Goal: Transaction & Acquisition: Obtain resource

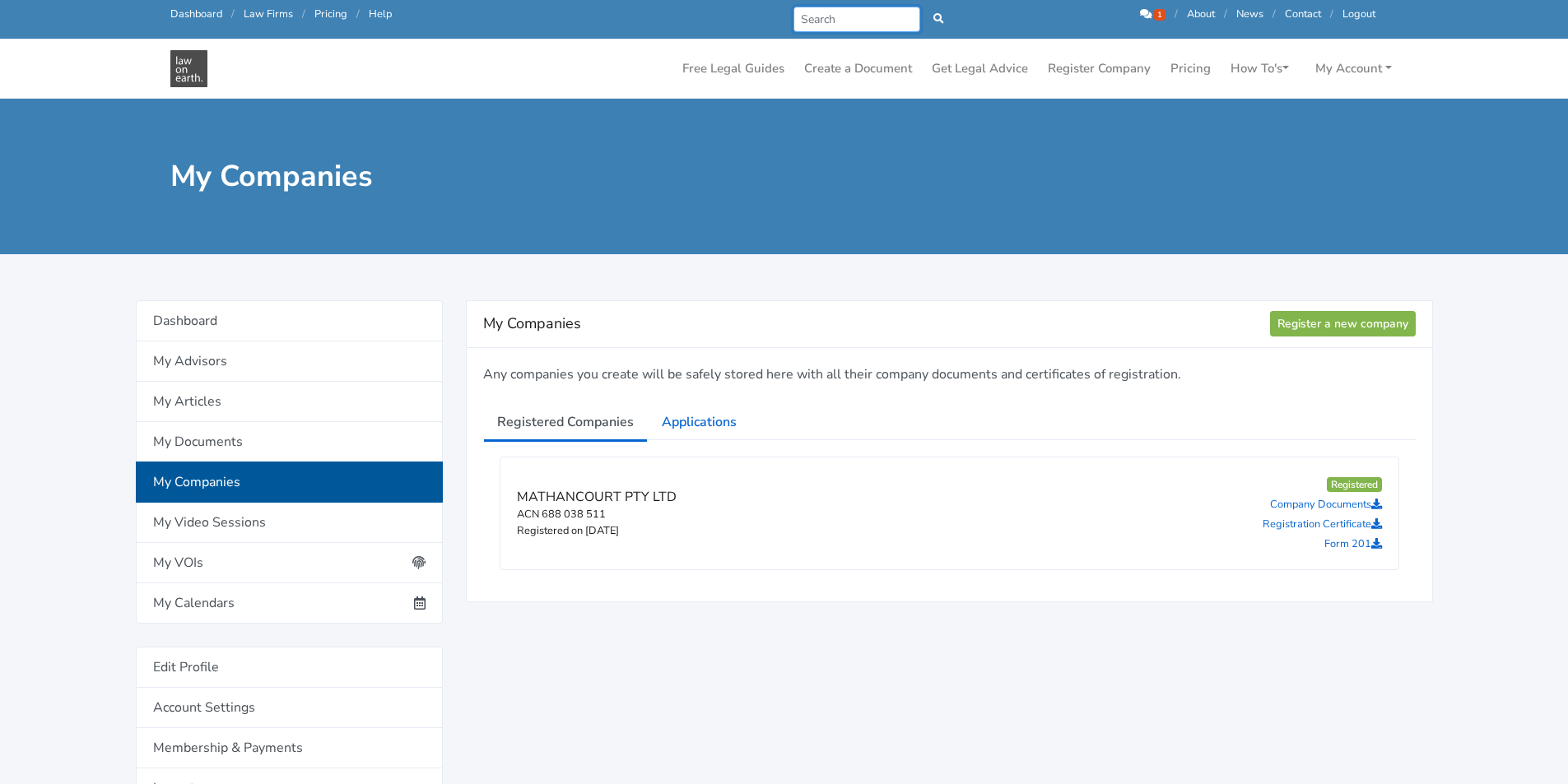
click at [859, 17] on input "Search" at bounding box center [856, 20] width 128 height 26
type input "company"
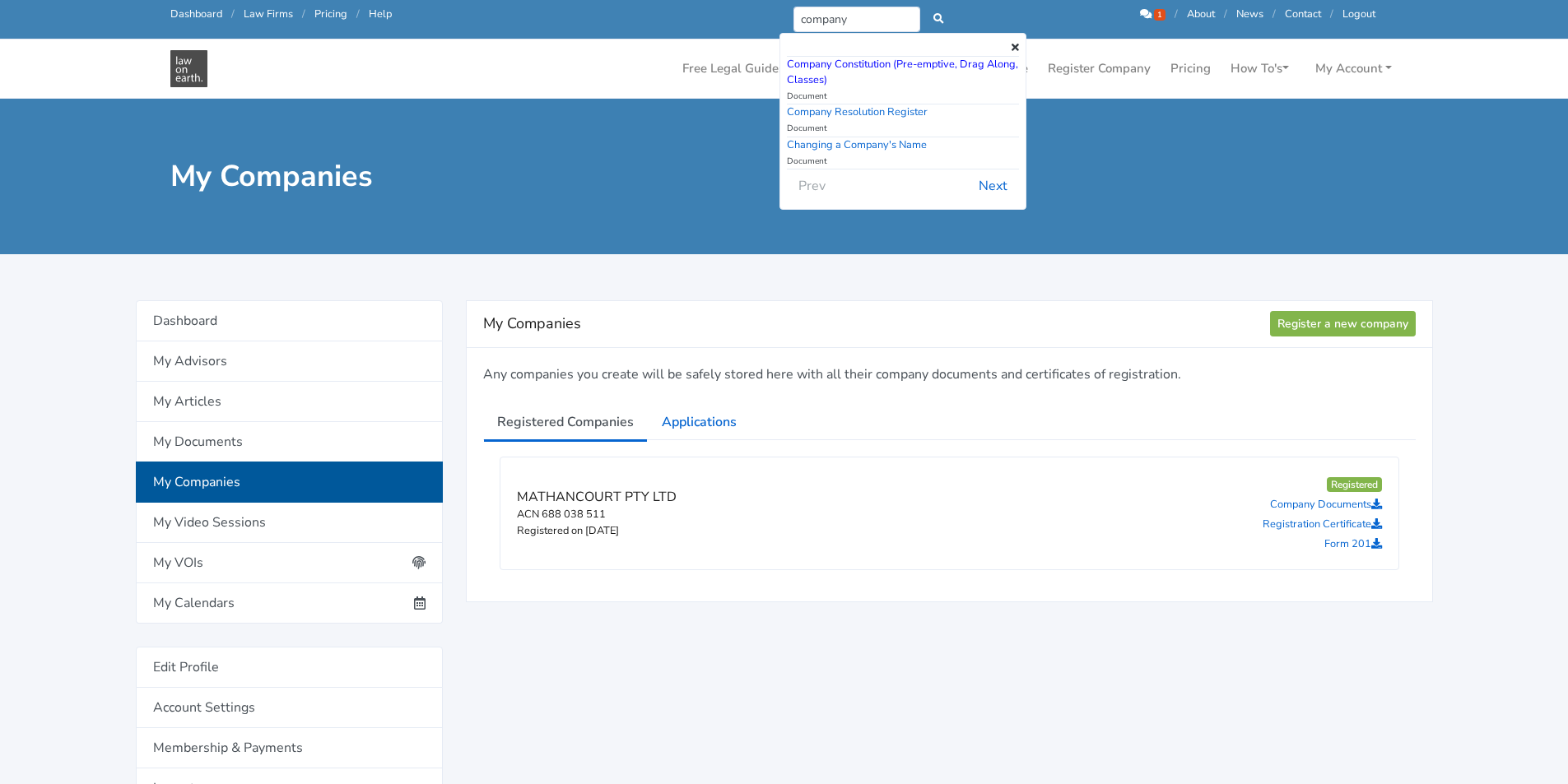
click at [875, 61] on link "Company Constitution (Pre-emptive, Drag Along, Classes)" at bounding box center [903, 72] width 231 height 31
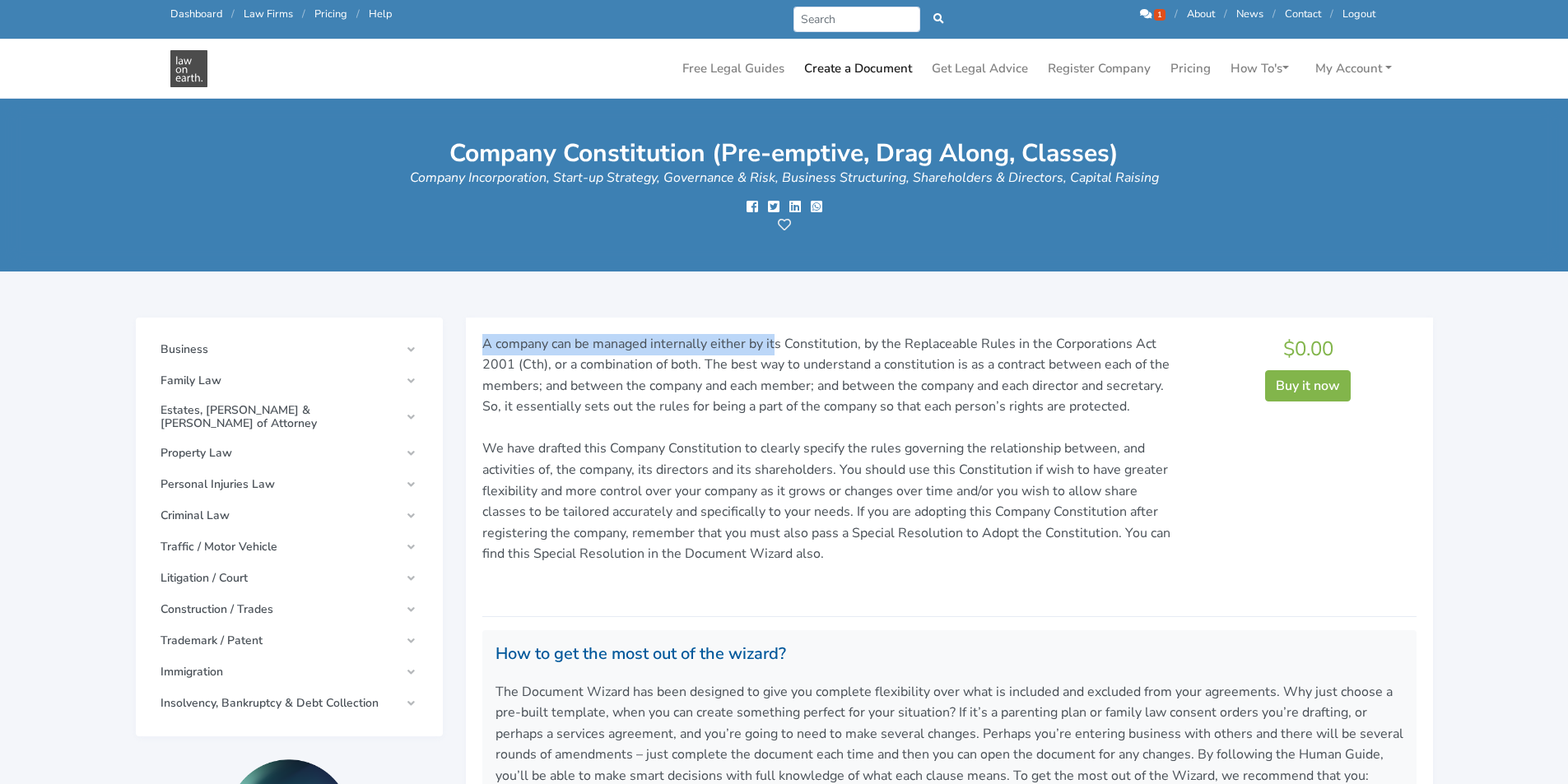
drag, startPoint x: 508, startPoint y: 350, endPoint x: 772, endPoint y: 353, distance: 264.0
click at [772, 353] on div "A company can be managed internally either by its Constitution, by the Replacea…" at bounding box center [829, 469] width 718 height 269
click at [772, 353] on p "A company can be managed internally either by its Constitution, by the Replacea…" at bounding box center [830, 460] width 694 height 253
drag, startPoint x: 750, startPoint y: 356, endPoint x: 862, endPoint y: 354, distance: 112.0
click at [860, 354] on p "A company can be managed internally either by its Constitution, by the Replacea…" at bounding box center [830, 460] width 694 height 253
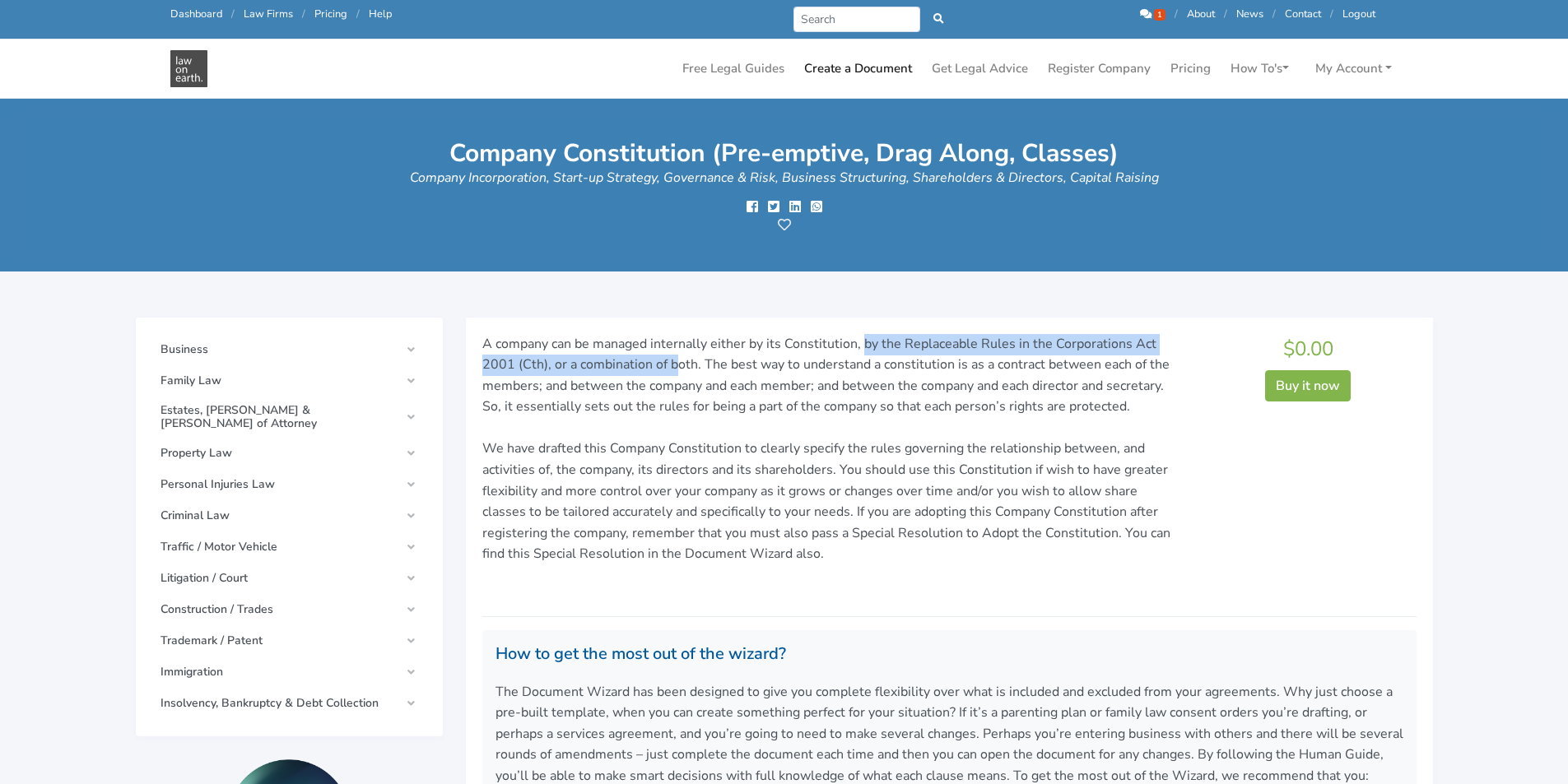
click at [862, 354] on p "A company can be managed internally either by its Constitution, by the Replacea…" at bounding box center [830, 460] width 694 height 253
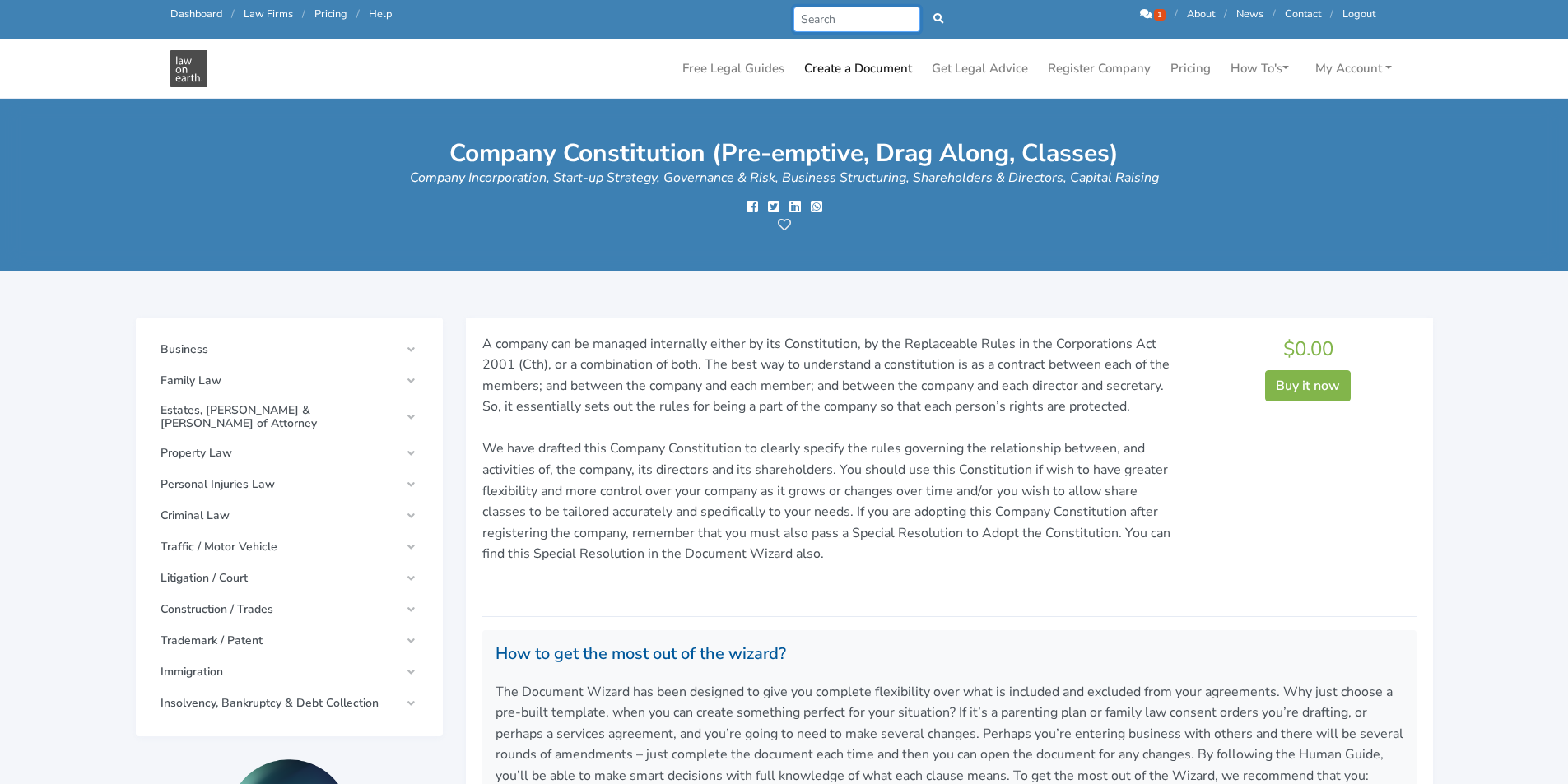
click at [845, 20] on input "Search" at bounding box center [856, 20] width 128 height 26
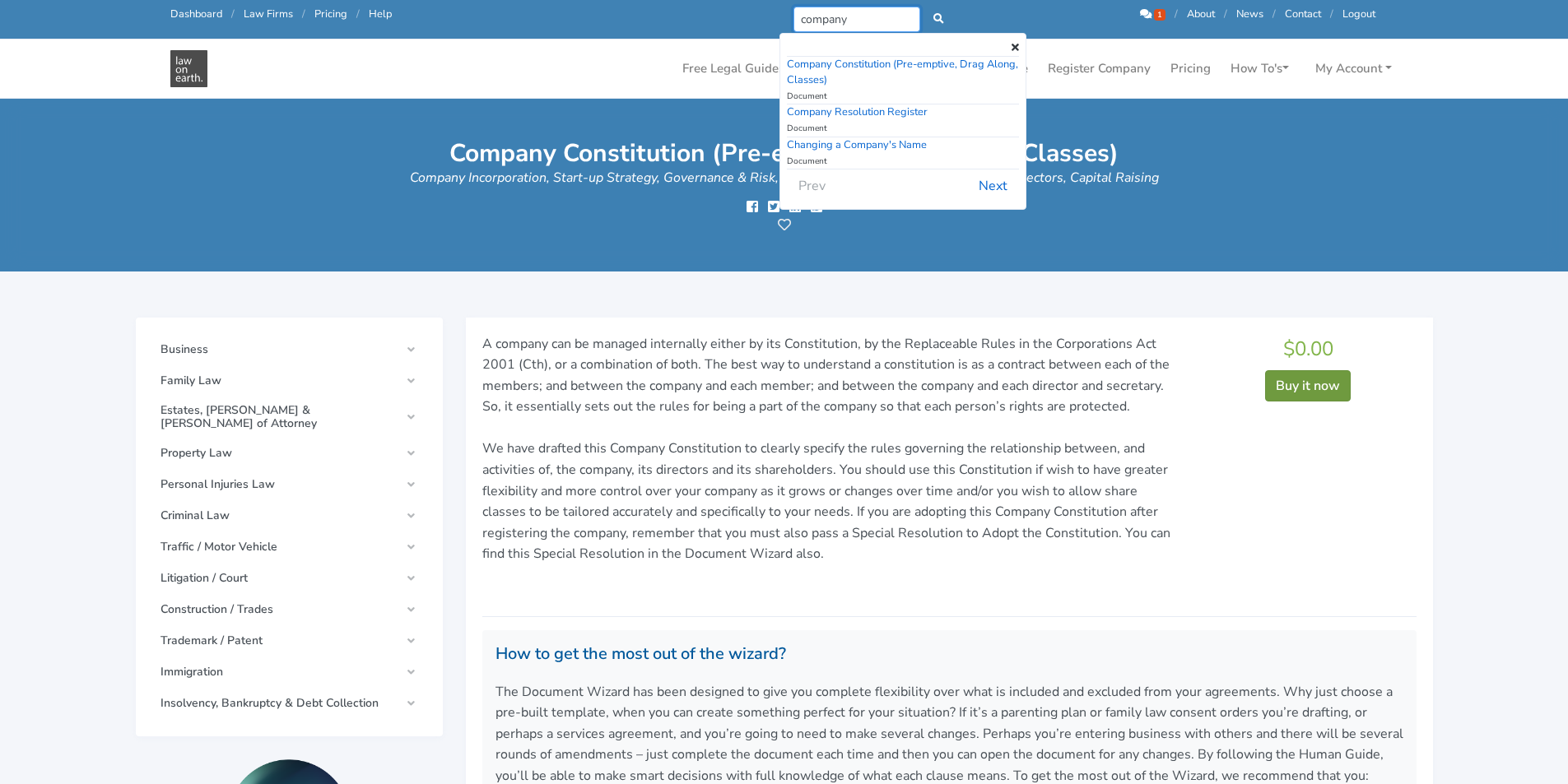
type input "company"
click at [1313, 381] on button "Buy it now" at bounding box center [1308, 386] width 86 height 31
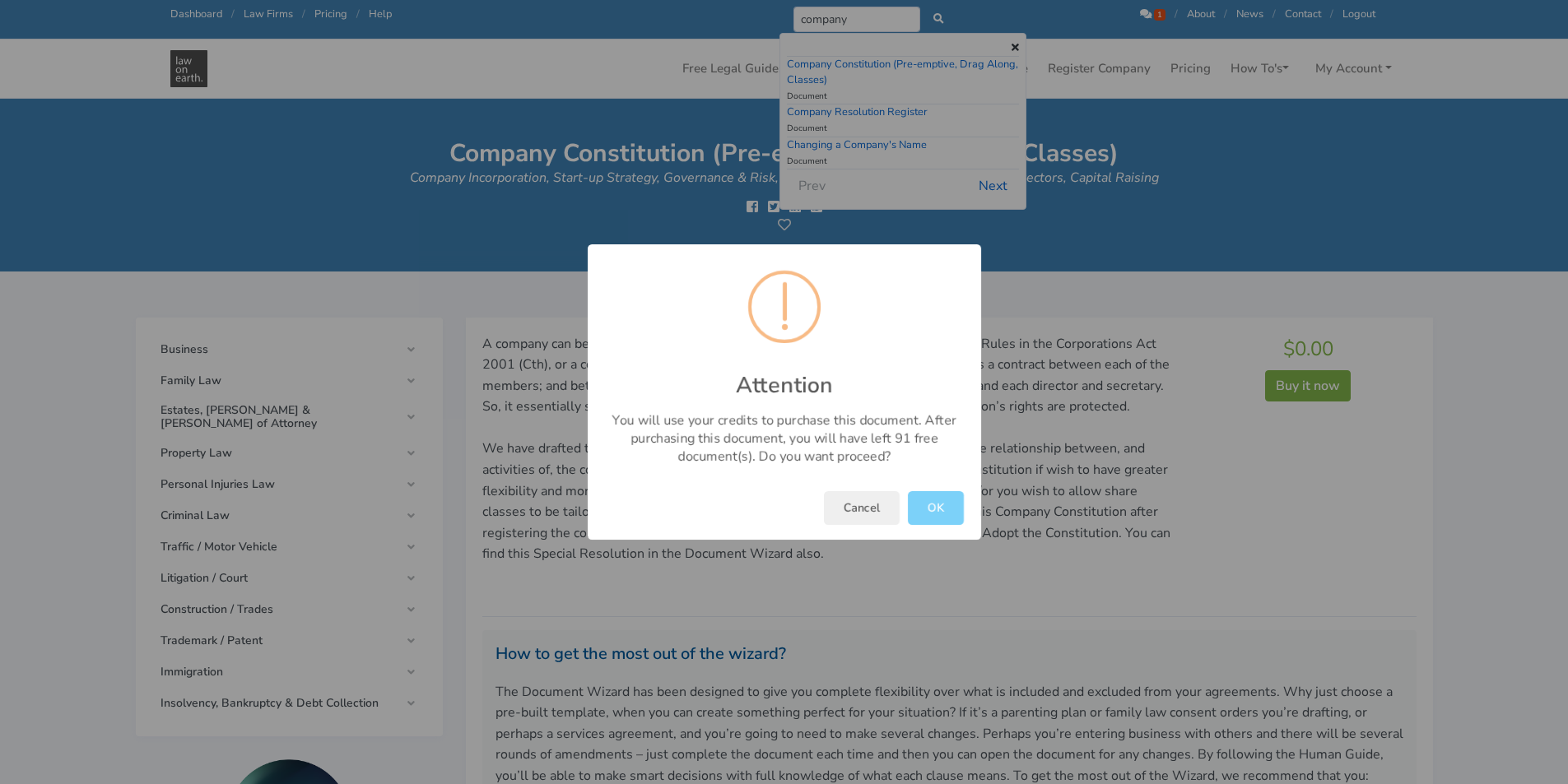
click at [916, 501] on button "OK" at bounding box center [935, 507] width 56 height 33
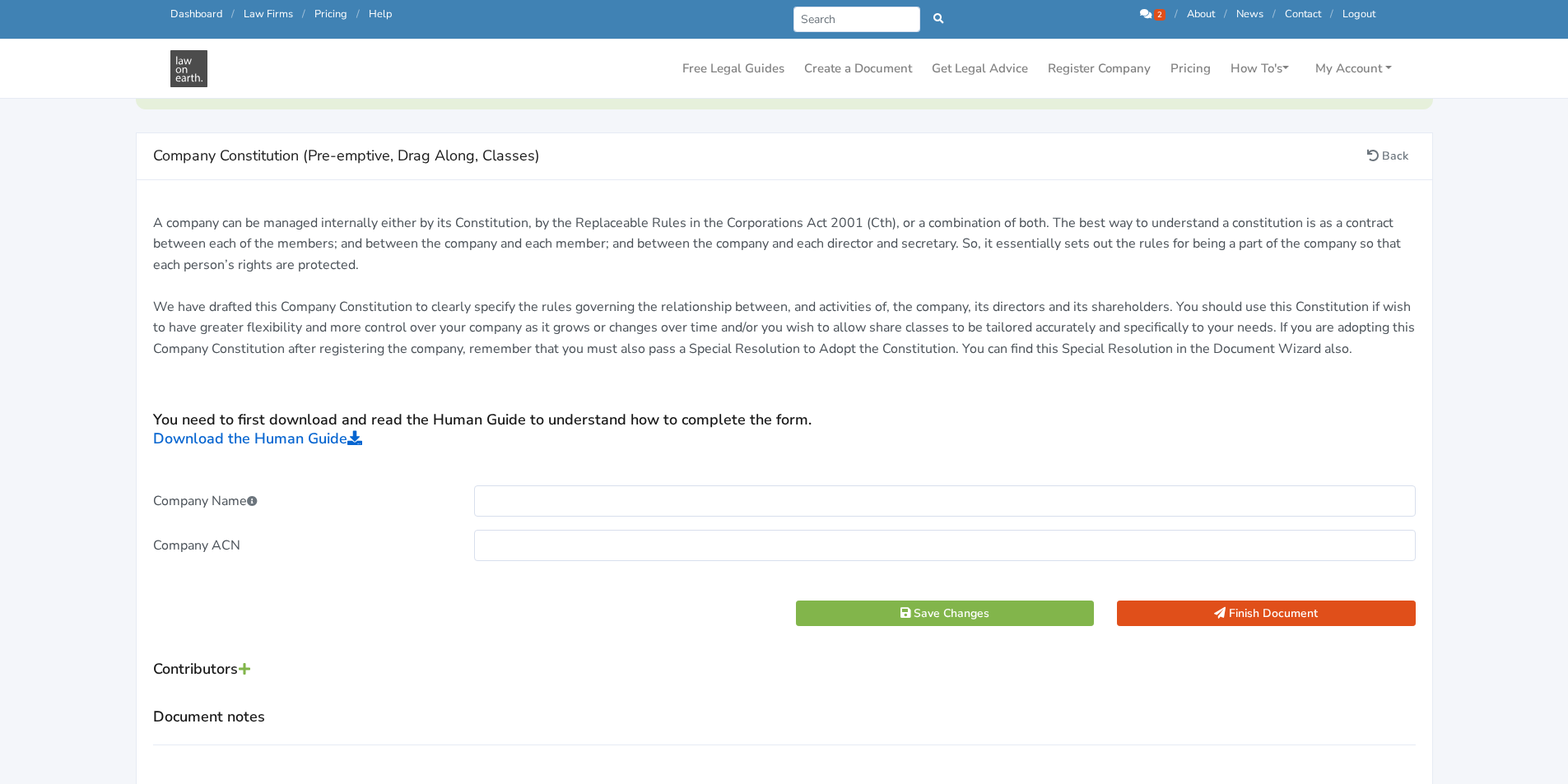
scroll to position [411, 0]
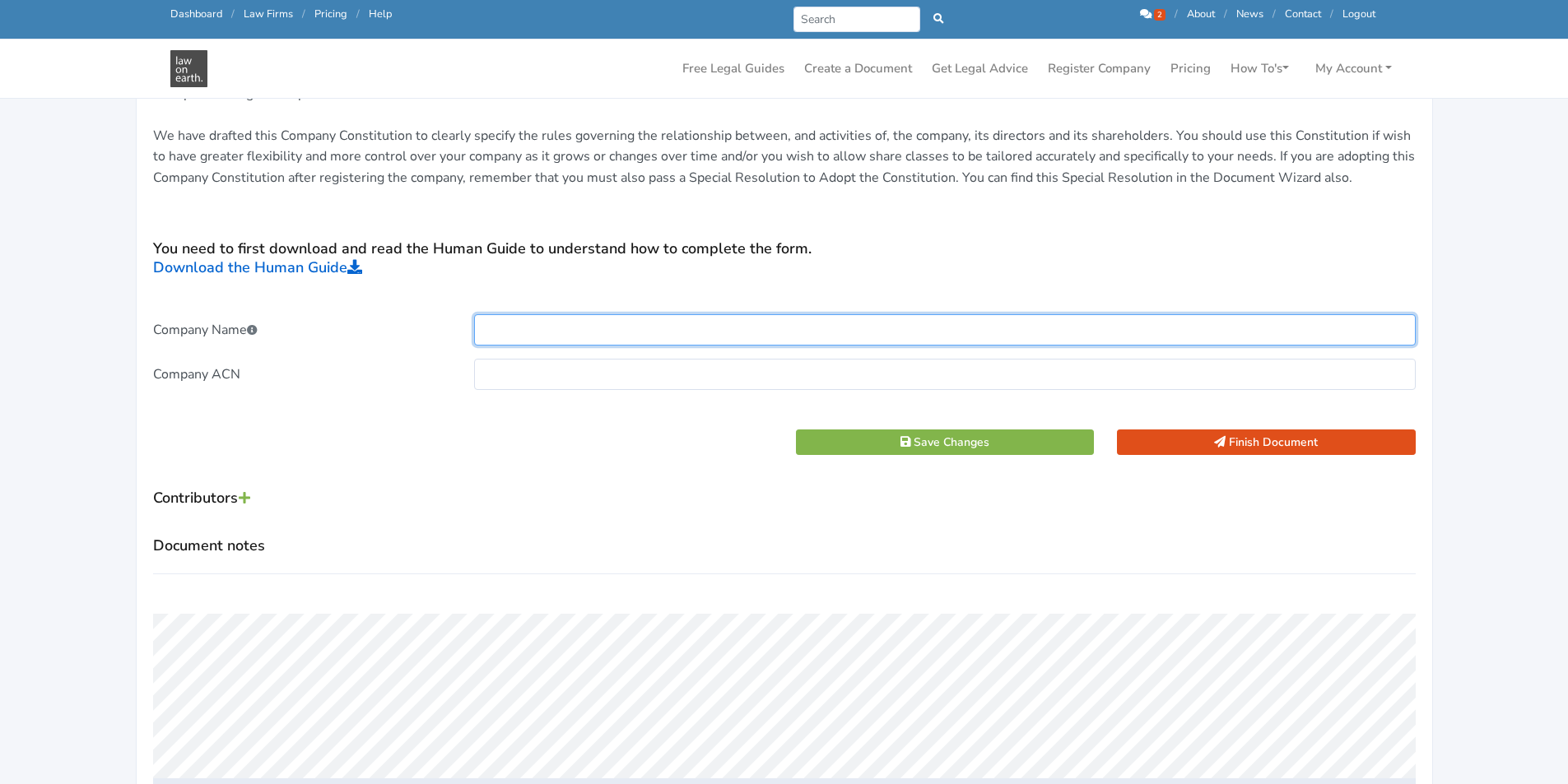
click at [598, 334] on input "text" at bounding box center [945, 330] width 941 height 31
type input "Test"
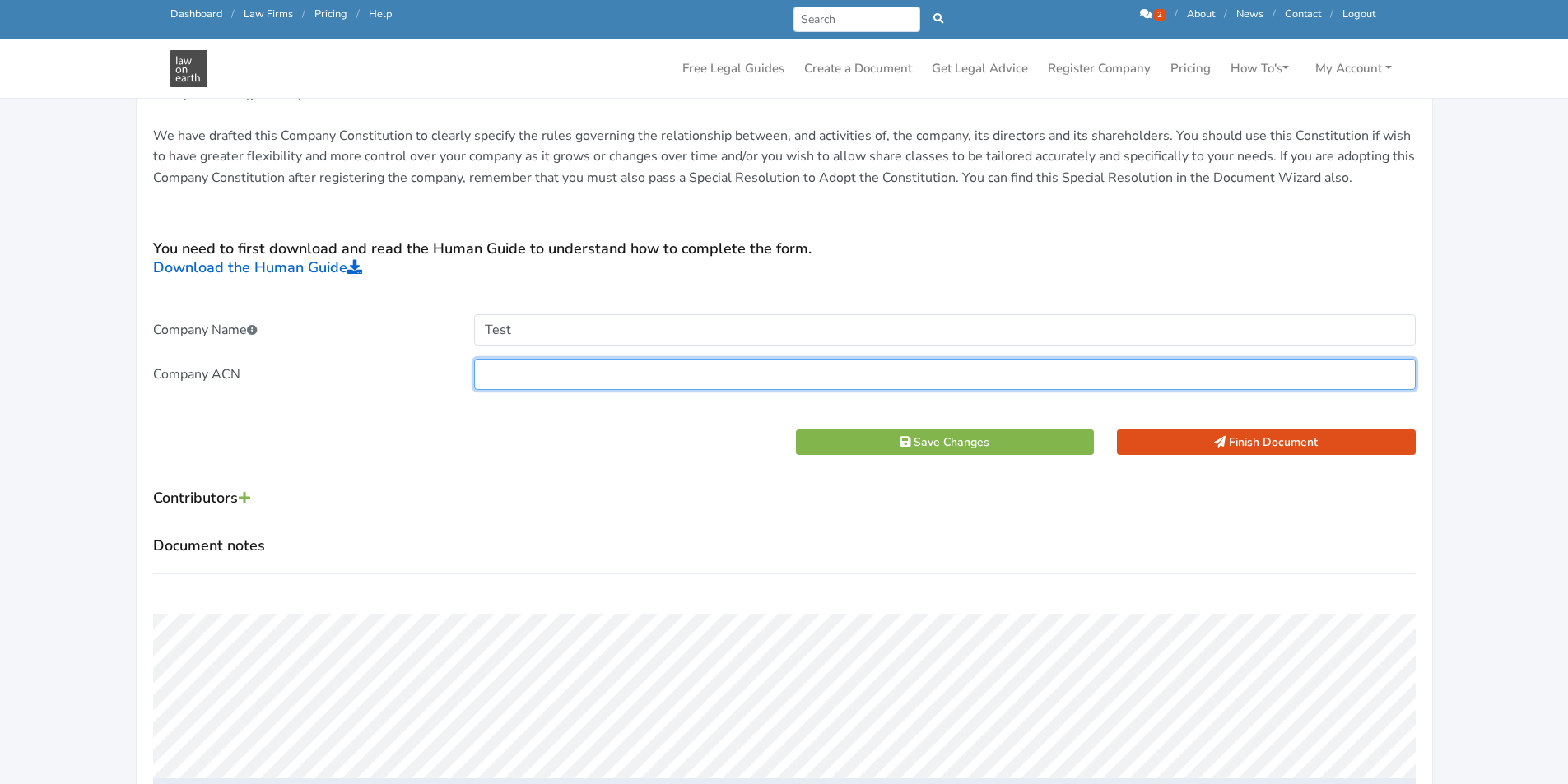
click at [539, 375] on input "text" at bounding box center [945, 374] width 941 height 31
type input "123465789"
click at [239, 494] on h5 "Contributors" at bounding box center [784, 499] width 1263 height 29
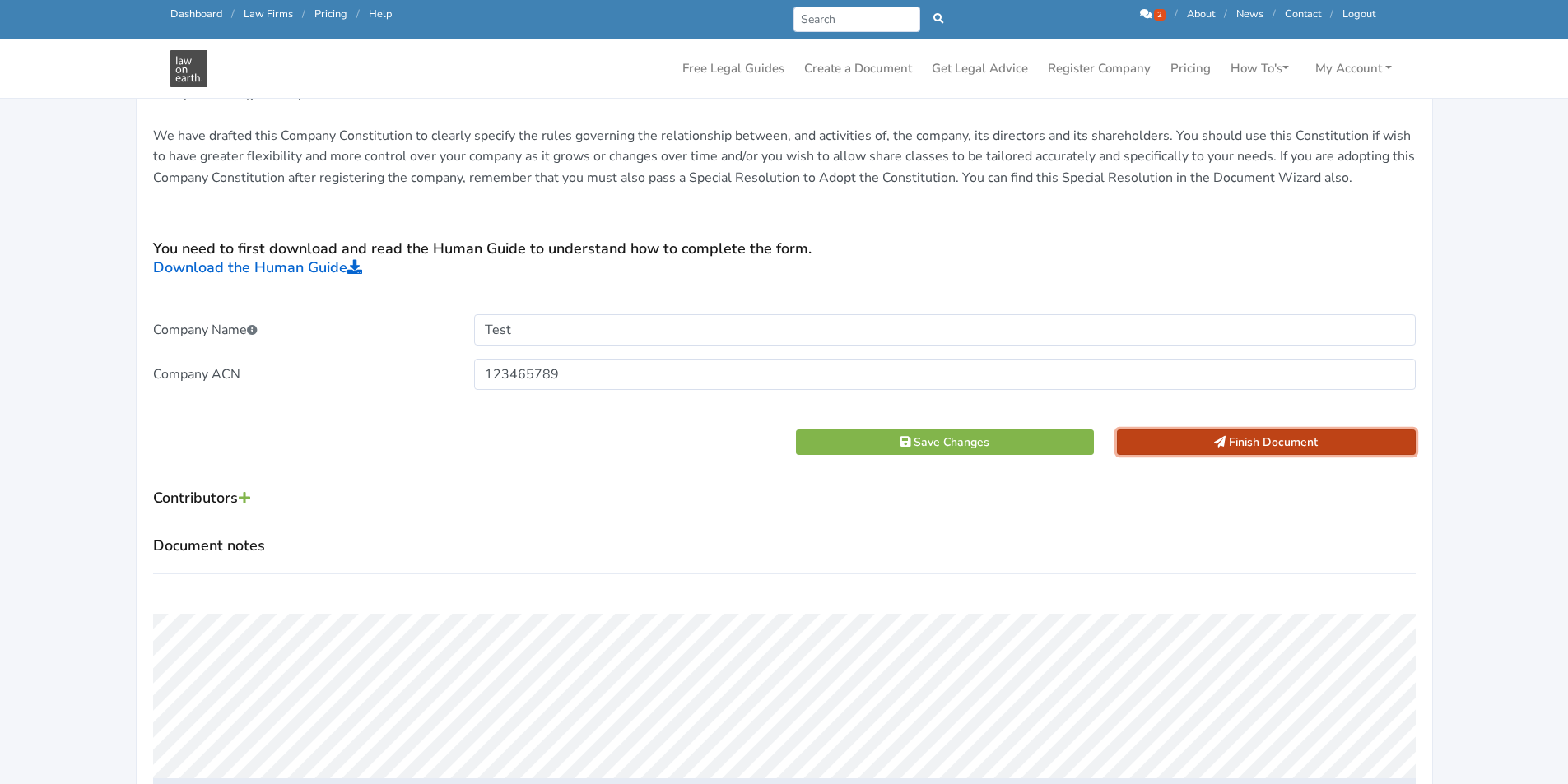
click at [1293, 433] on button "Finish Document" at bounding box center [1266, 442] width 298 height 26
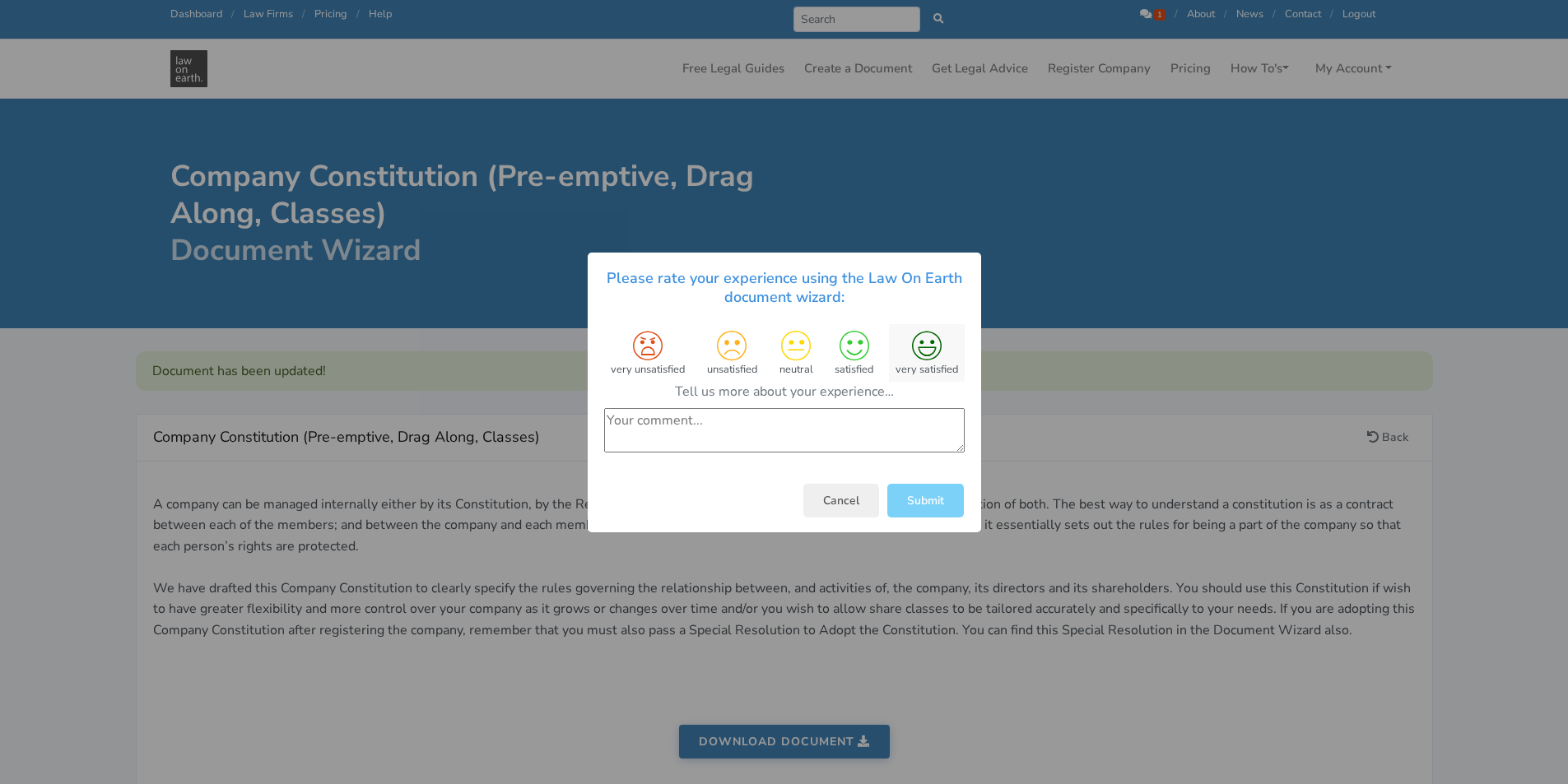
click at [930, 347] on icon at bounding box center [927, 345] width 30 height 30
click at [789, 438] on textarea at bounding box center [784, 431] width 360 height 45
click at [864, 503] on button "Cancel" at bounding box center [841, 500] width 75 height 33
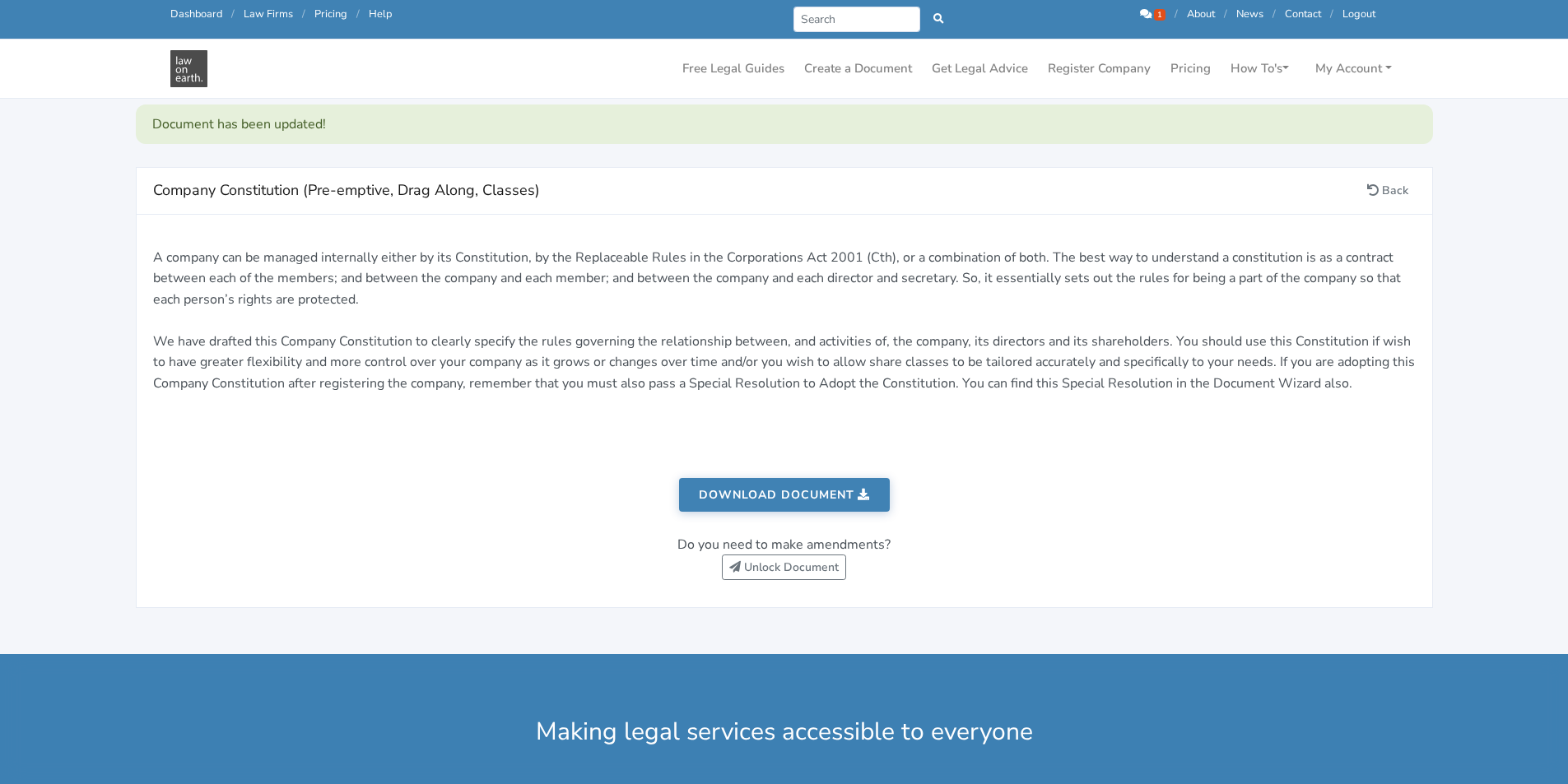
scroll to position [329, 0]
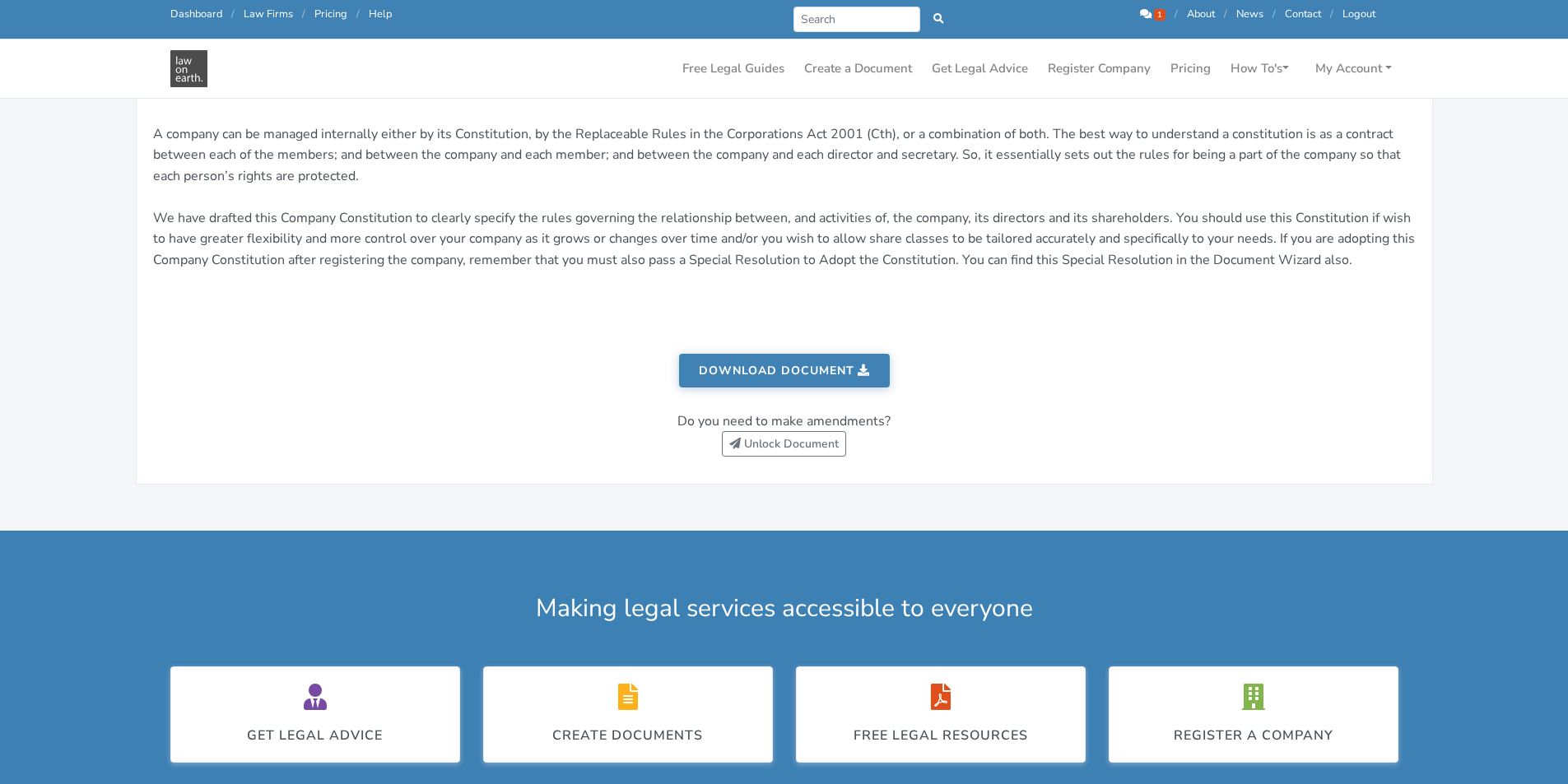
click at [829, 375] on link "Download document" at bounding box center [784, 370] width 211 height 33
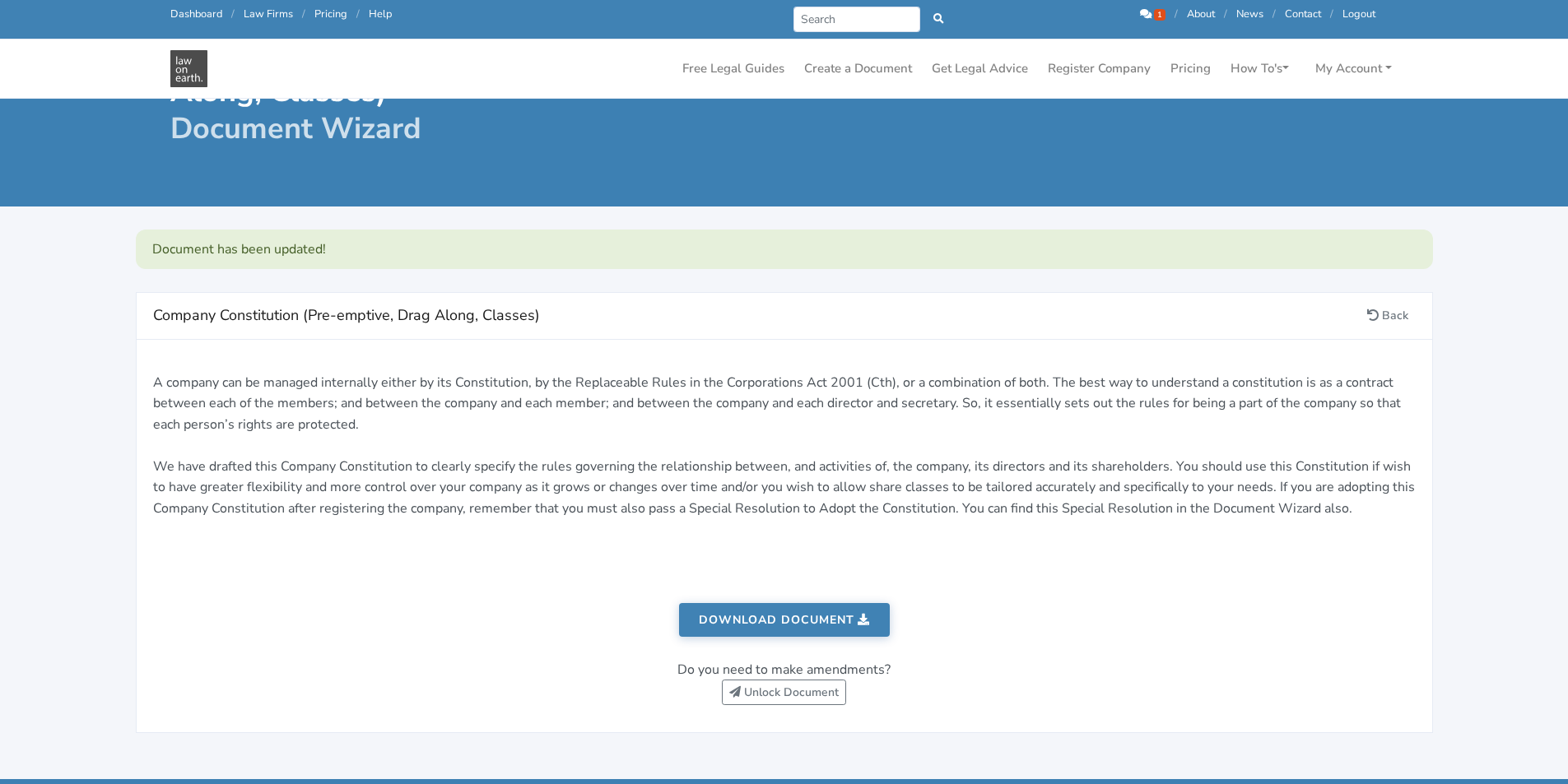
scroll to position [0, 0]
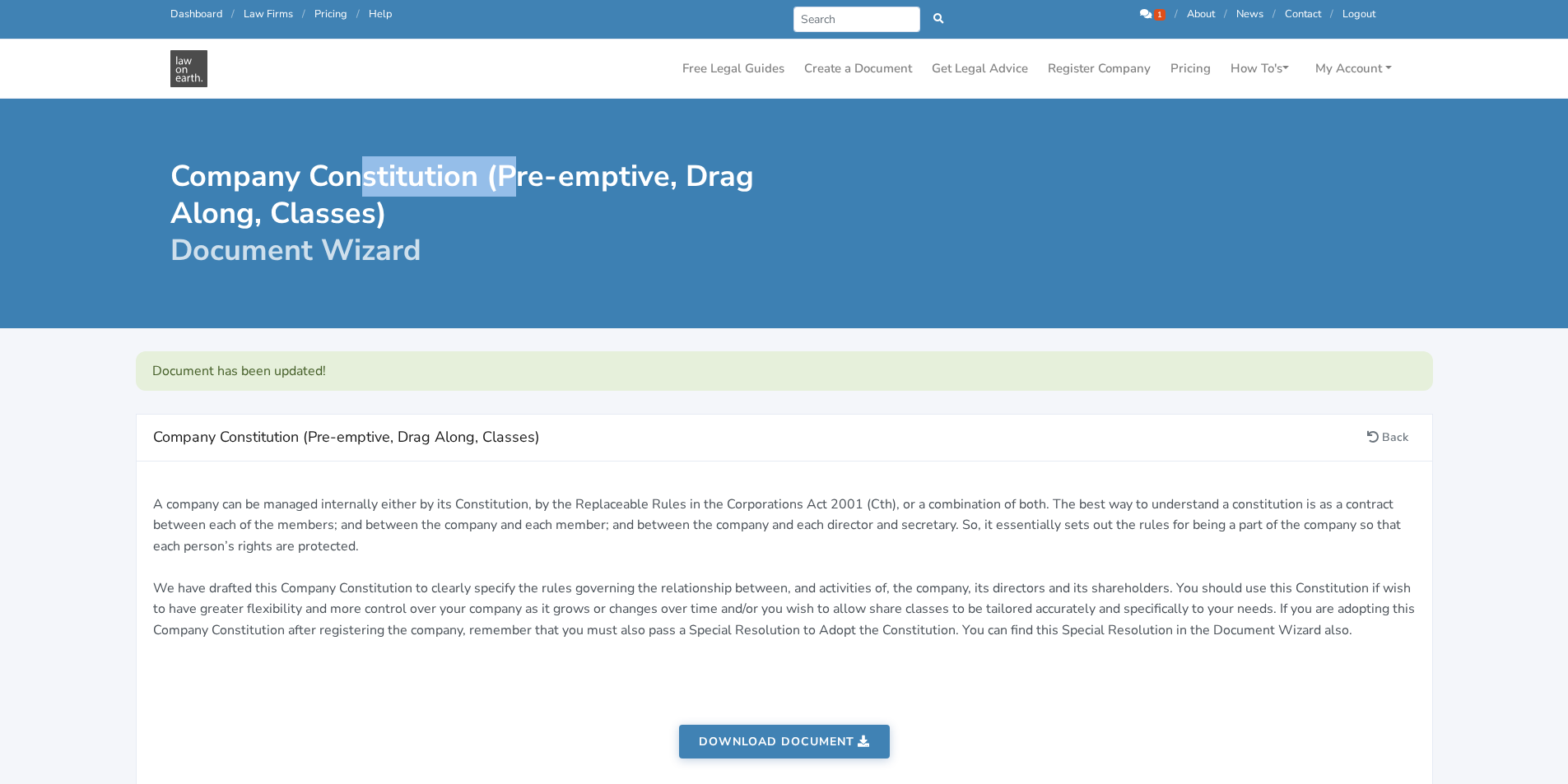
drag, startPoint x: 413, startPoint y: 185, endPoint x: 513, endPoint y: 185, distance: 100.0
click at [513, 185] on h1 "Company Constitution (Pre-emptive, Drag Along, Classes) Document Wizard" at bounding box center [472, 213] width 603 height 111
click at [848, 7] on input "Search" at bounding box center [856, 20] width 128 height 26
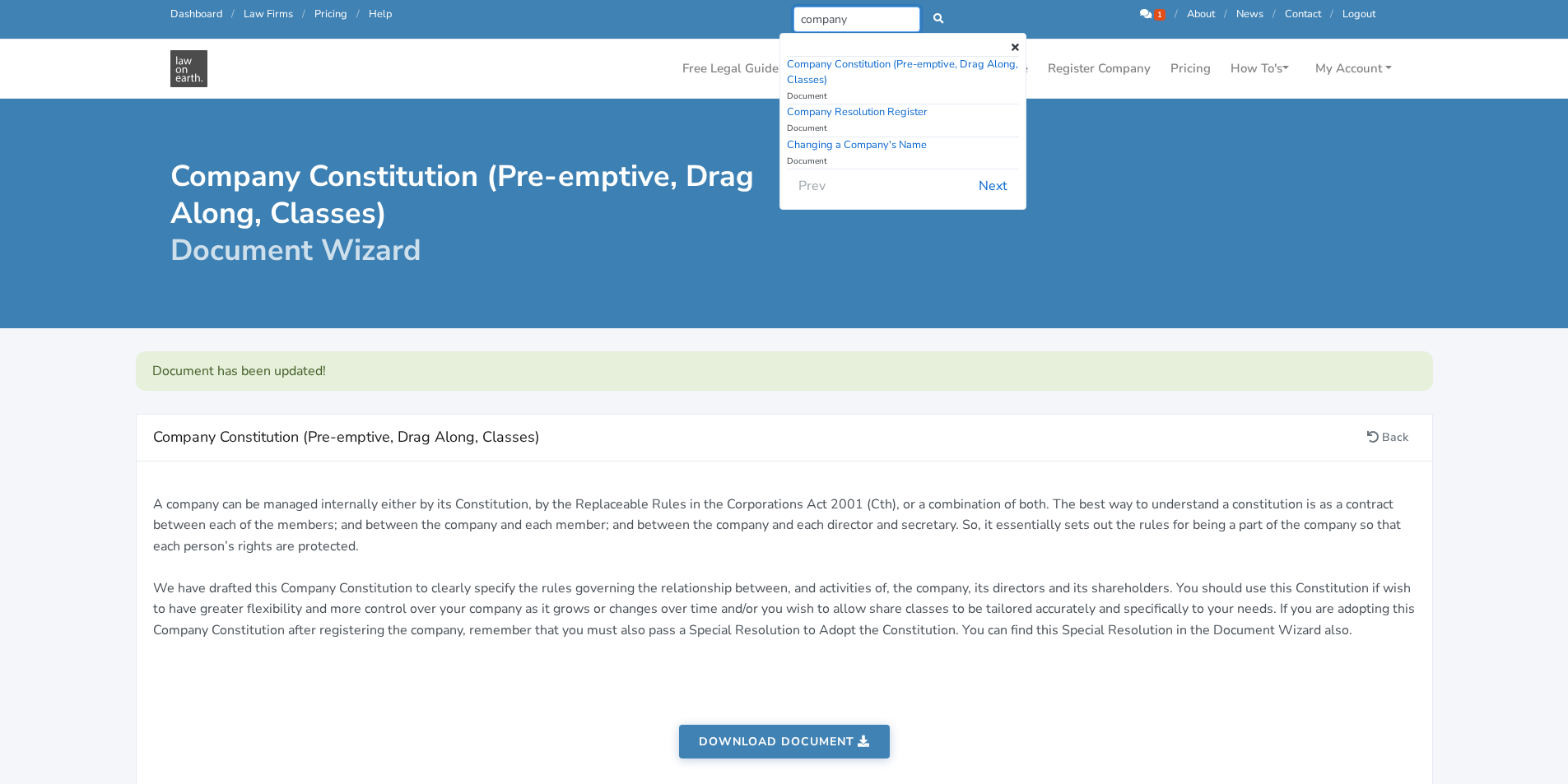
type input "company"
click at [874, 102] on div "Company Constitution (Pre-emptive, Drag Along, Classes) Document" at bounding box center [903, 81] width 232 height 49
click at [873, 110] on link "Company Resolution Register" at bounding box center [857, 111] width 141 height 15
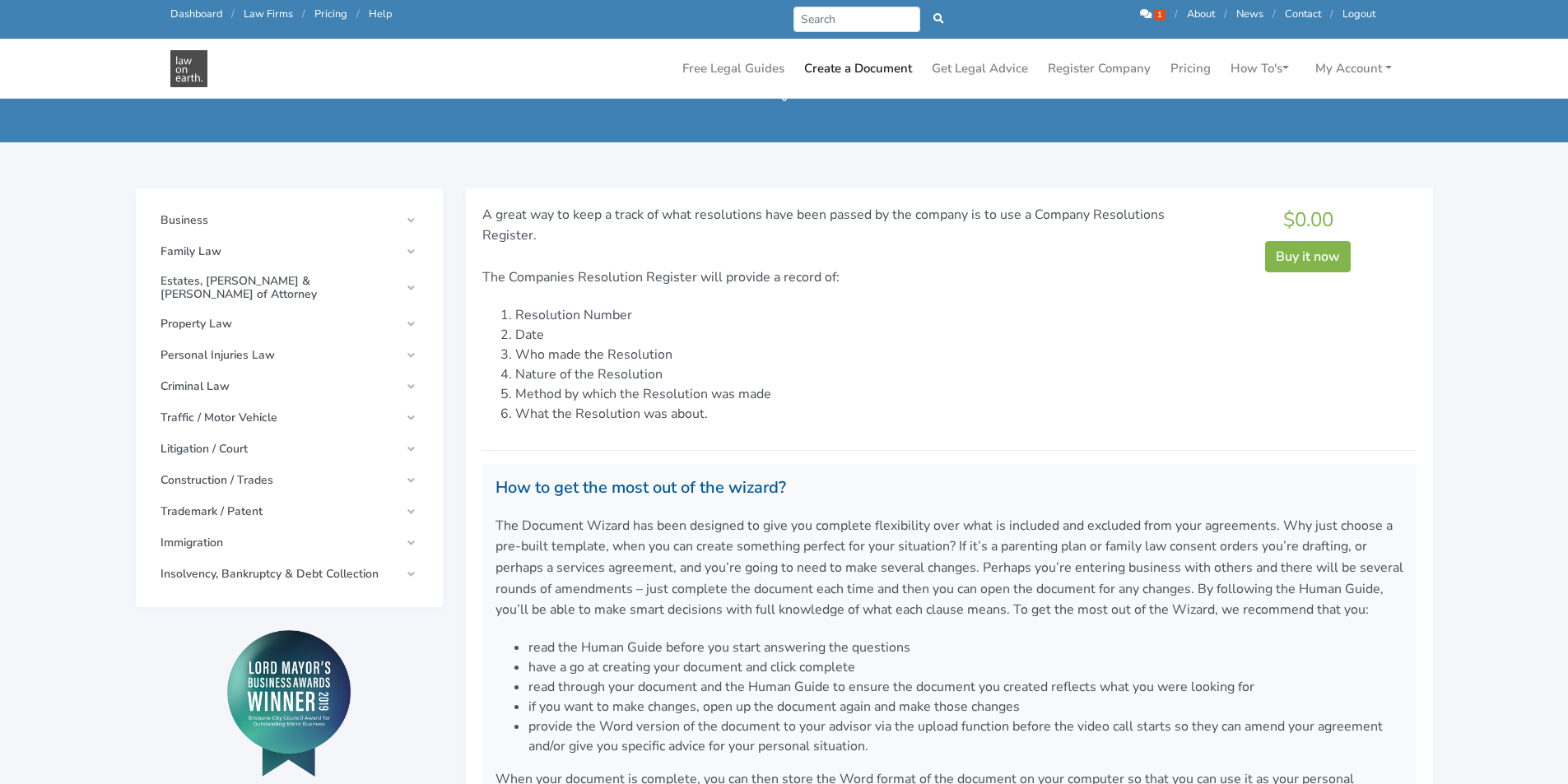
scroll to position [82, 0]
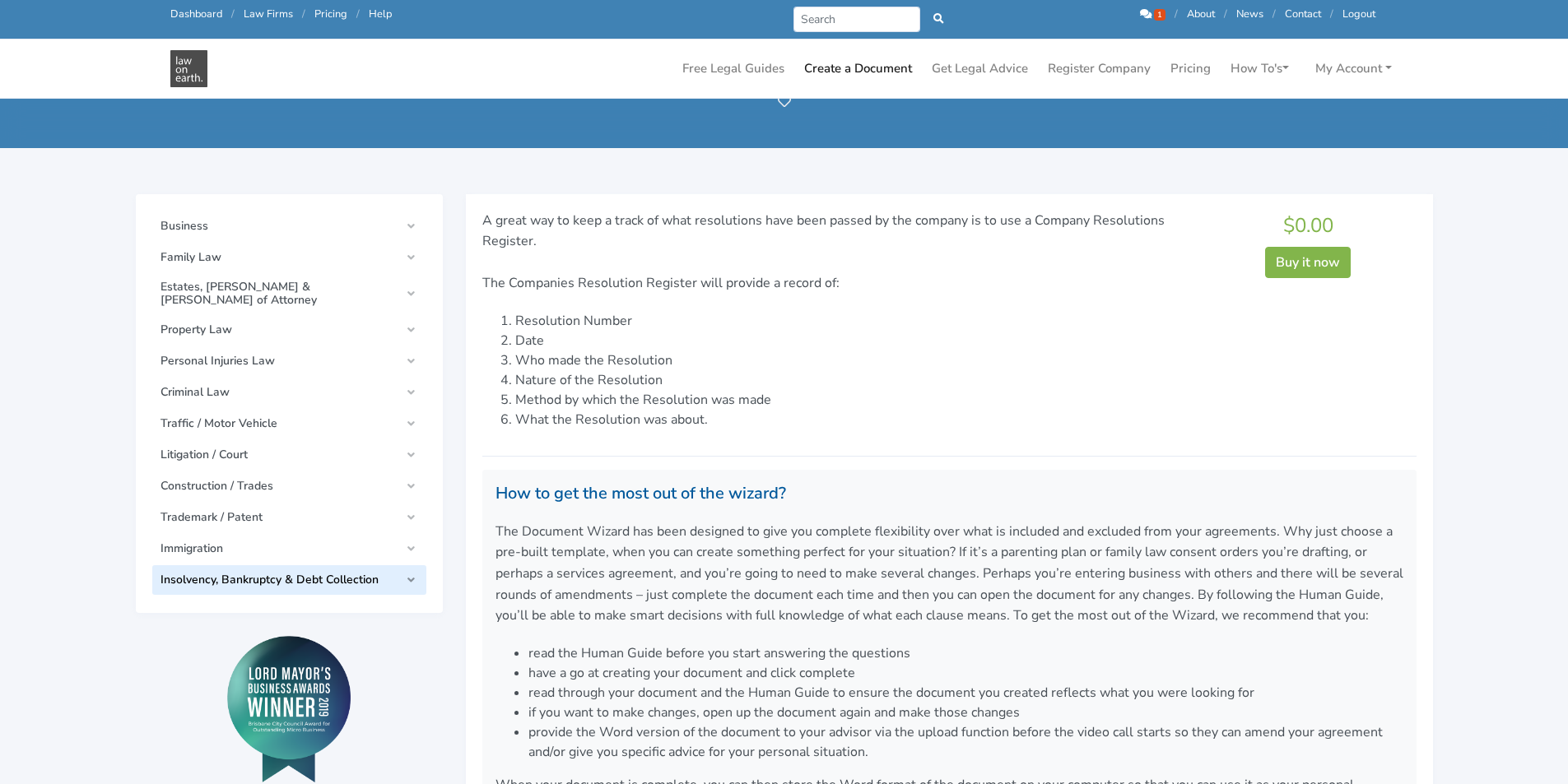
click at [413, 572] on link "Insolvency, Bankruptcy & Debt Collection" at bounding box center [290, 580] width 274 height 30
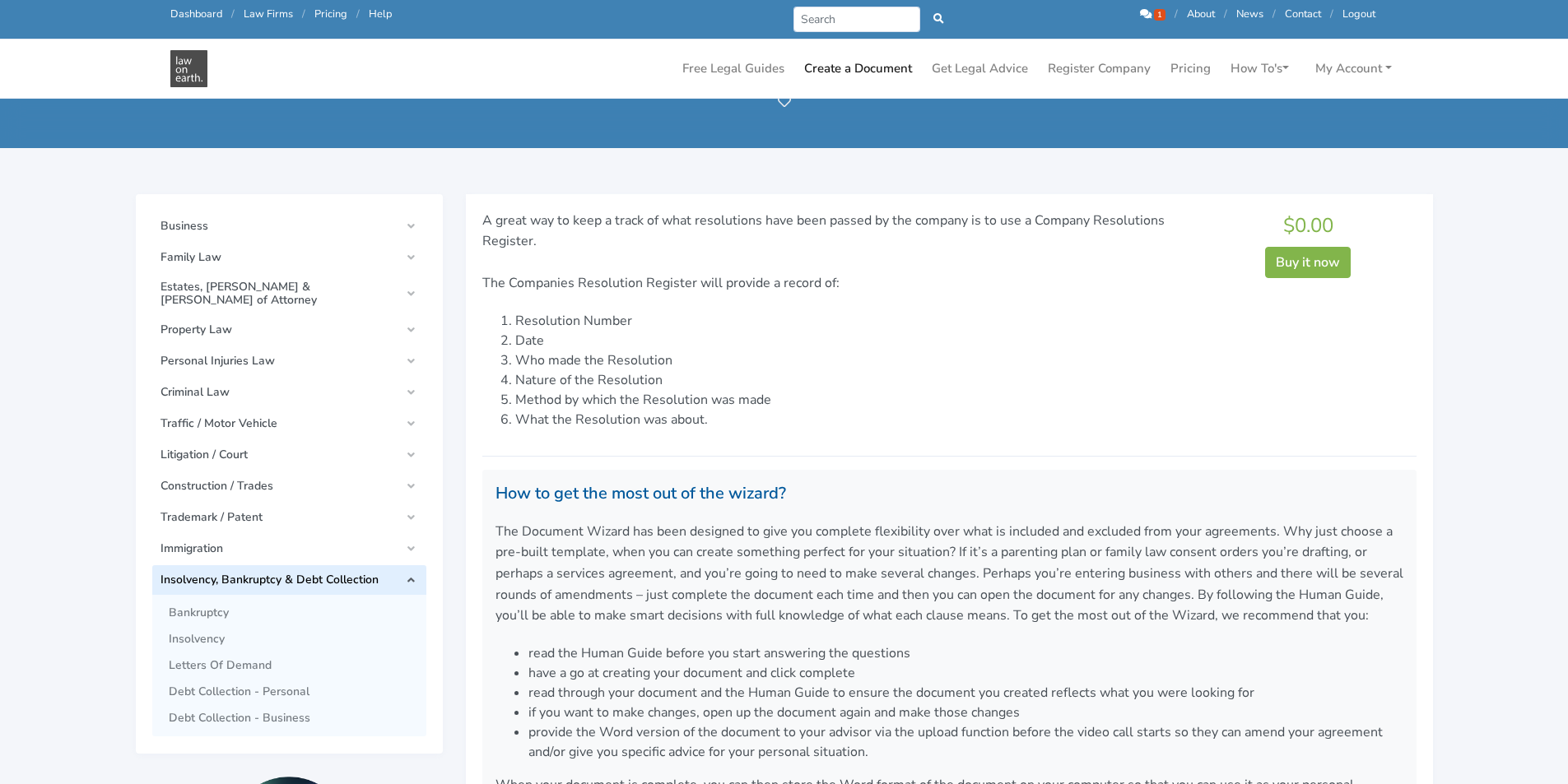
click at [417, 571] on link "Insolvency, Bankruptcy & Debt Collection" at bounding box center [290, 580] width 274 height 30
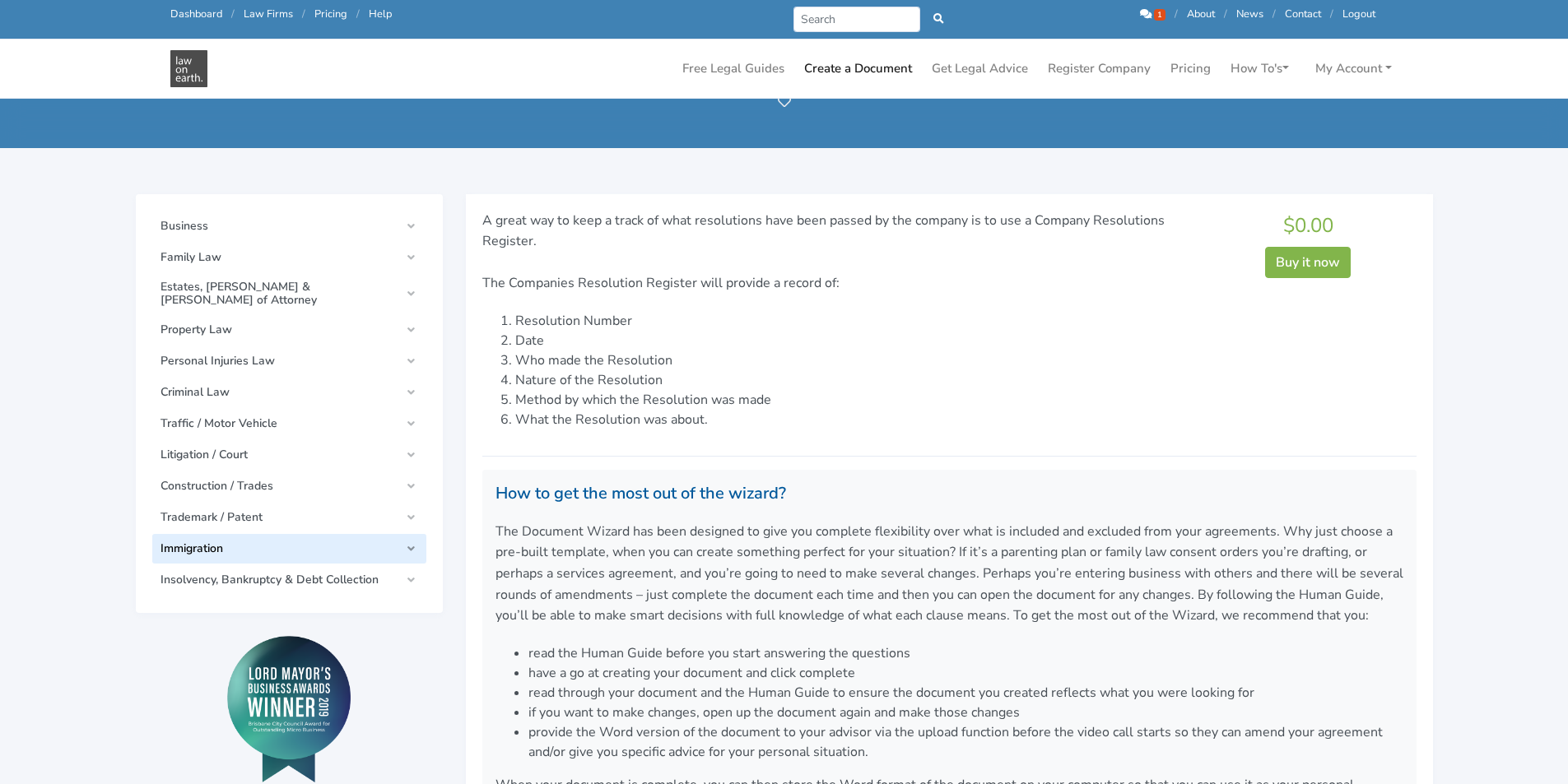
click at [408, 536] on link "Immigration" at bounding box center [290, 548] width 274 height 30
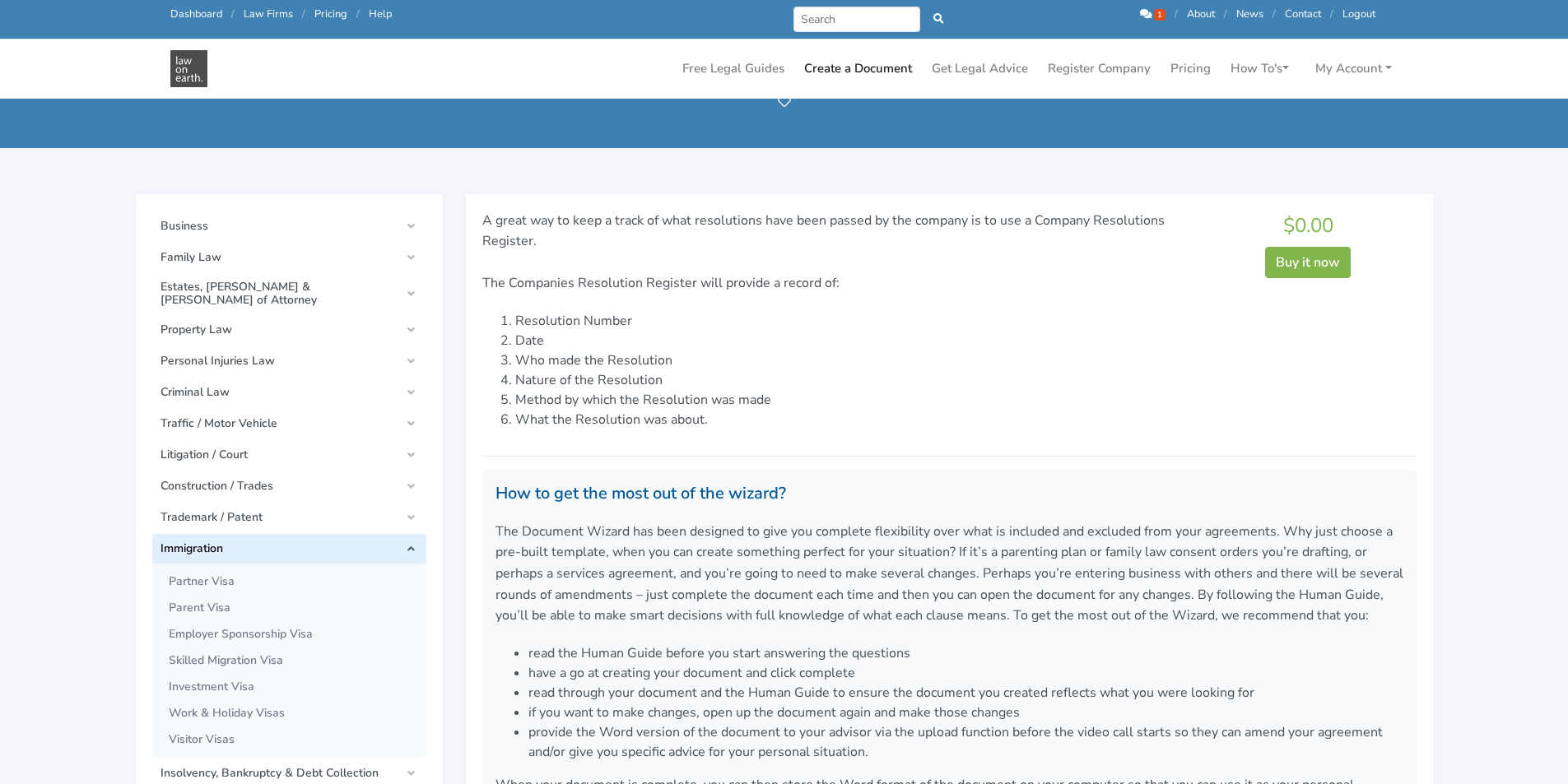
click at [411, 539] on link "Immigration" at bounding box center [290, 548] width 274 height 30
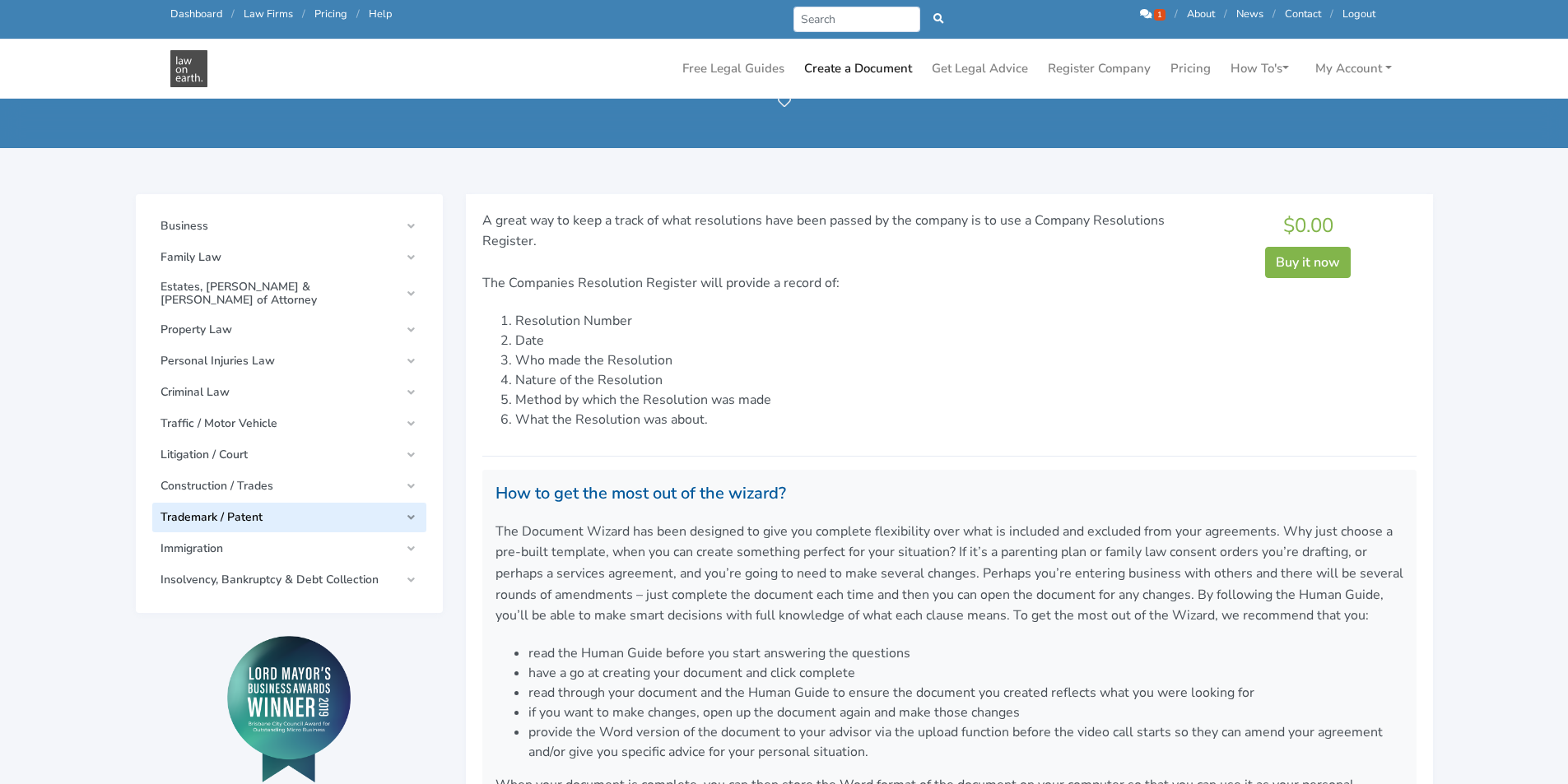
click at [408, 510] on link "Trademark / Patent" at bounding box center [290, 518] width 274 height 30
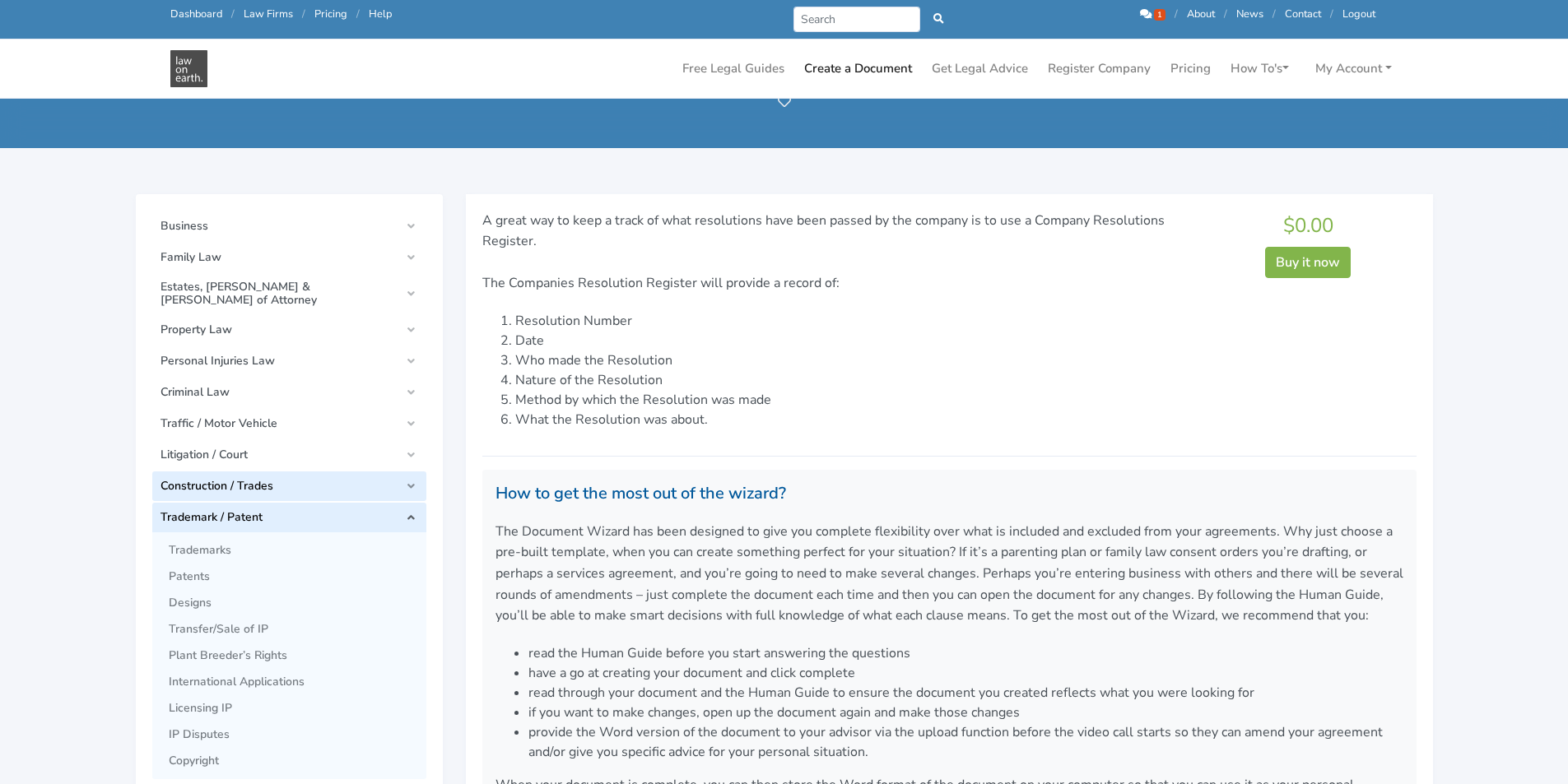
click at [410, 475] on link "Construction / Trades" at bounding box center [290, 486] width 274 height 30
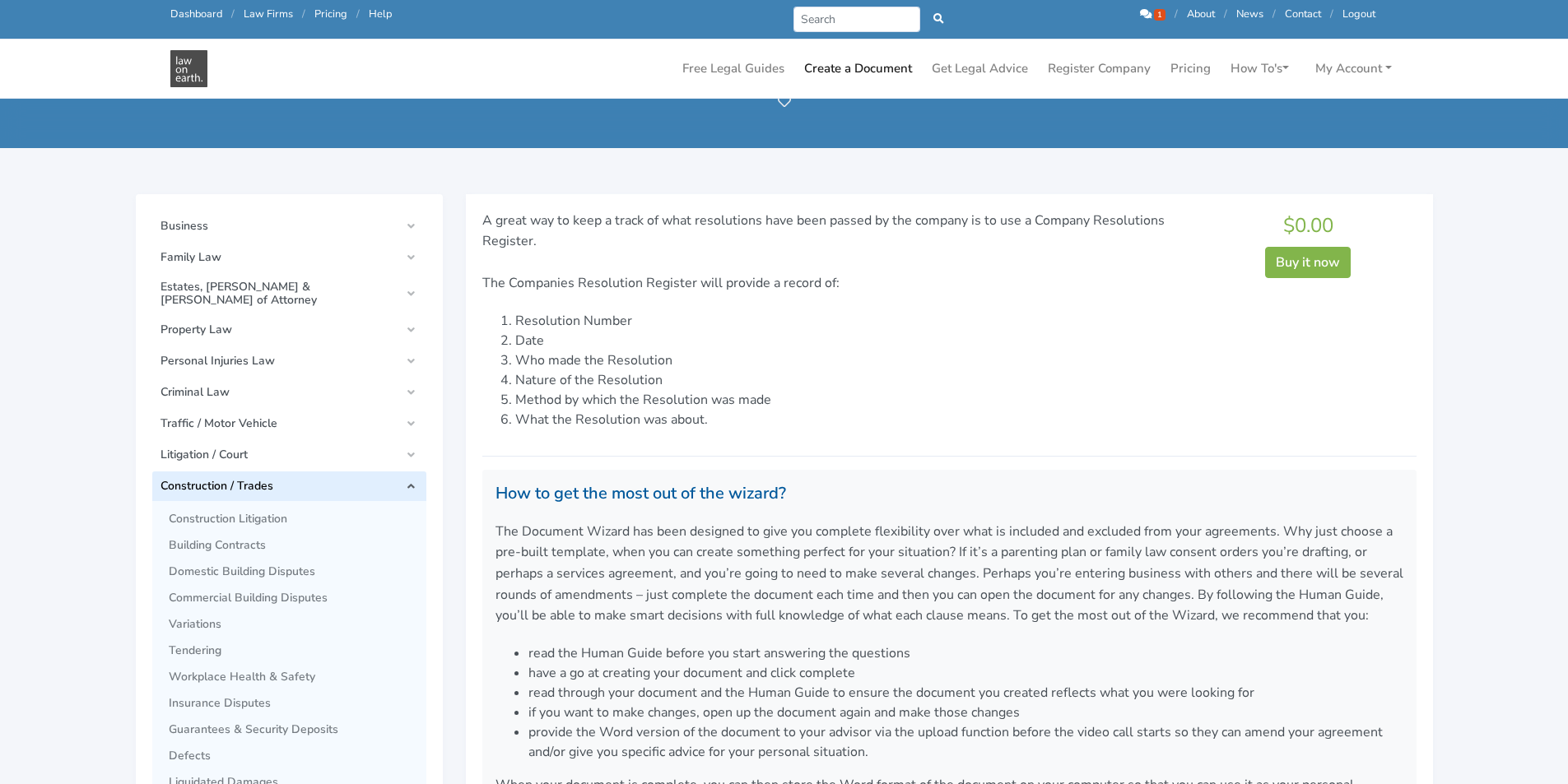
click at [410, 475] on link "Construction / Trades" at bounding box center [290, 486] width 274 height 30
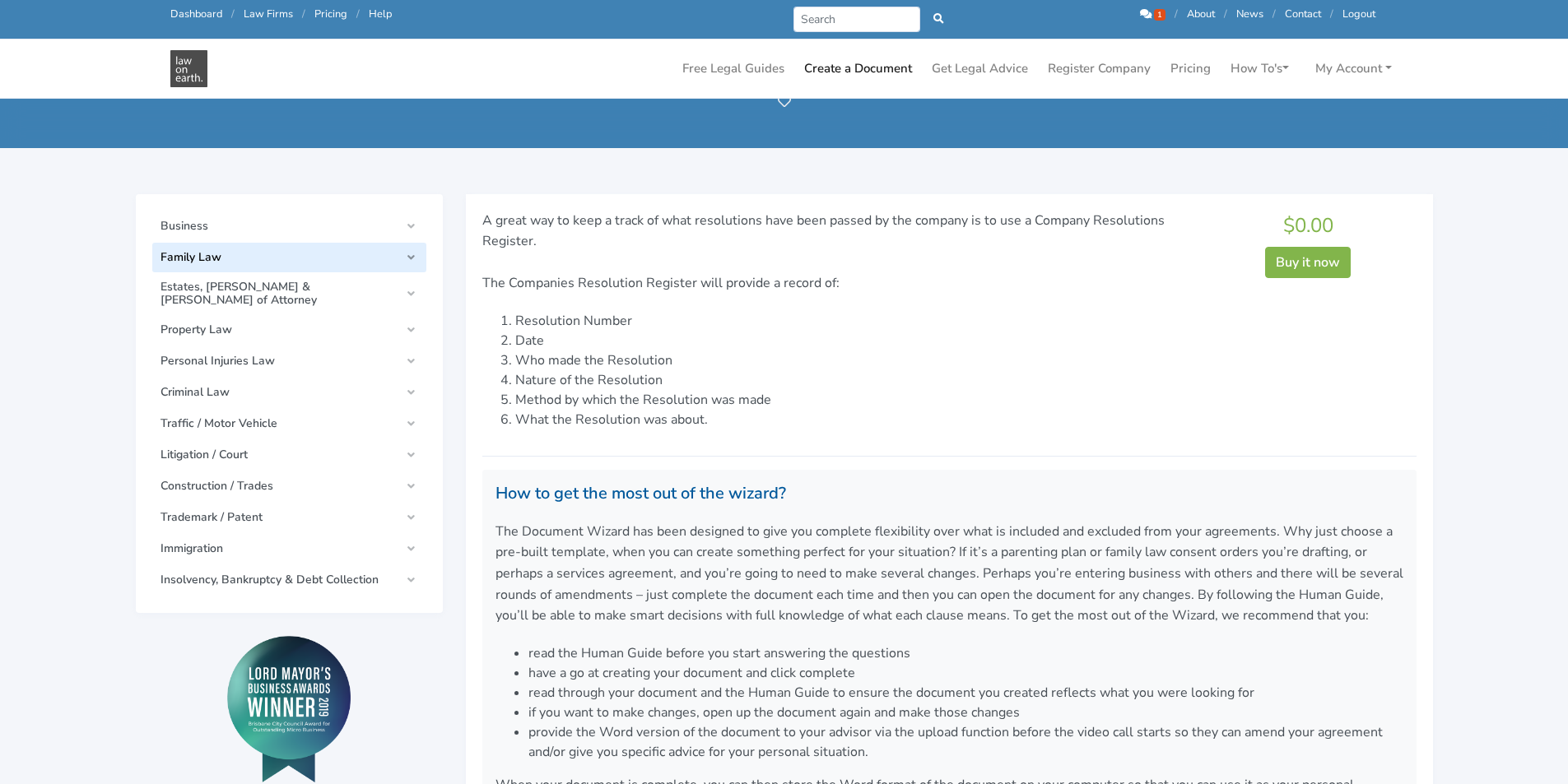
click at [412, 252] on link "Family Law" at bounding box center [290, 257] width 274 height 30
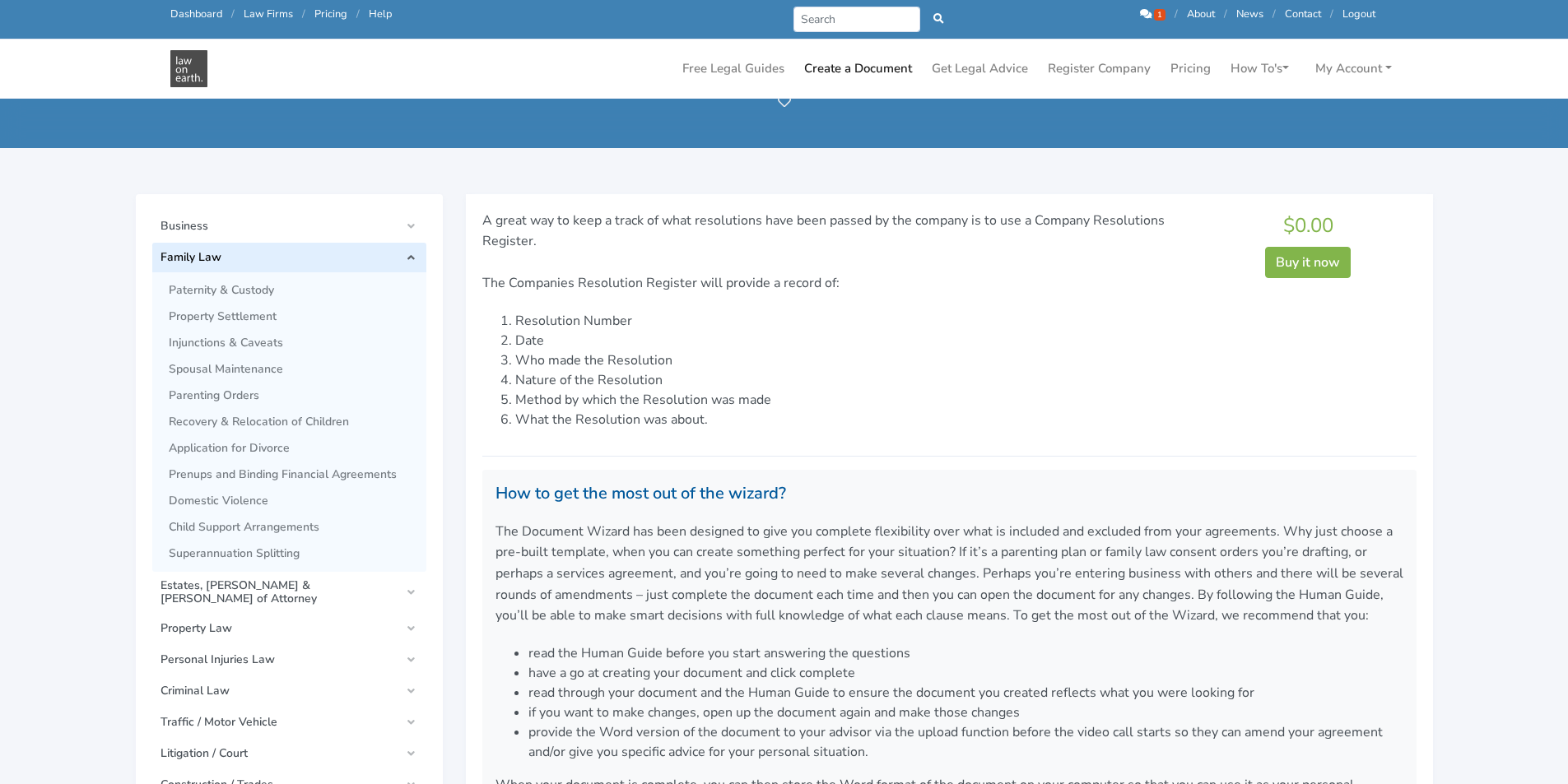
click at [411, 261] on link "Family Law" at bounding box center [290, 257] width 274 height 30
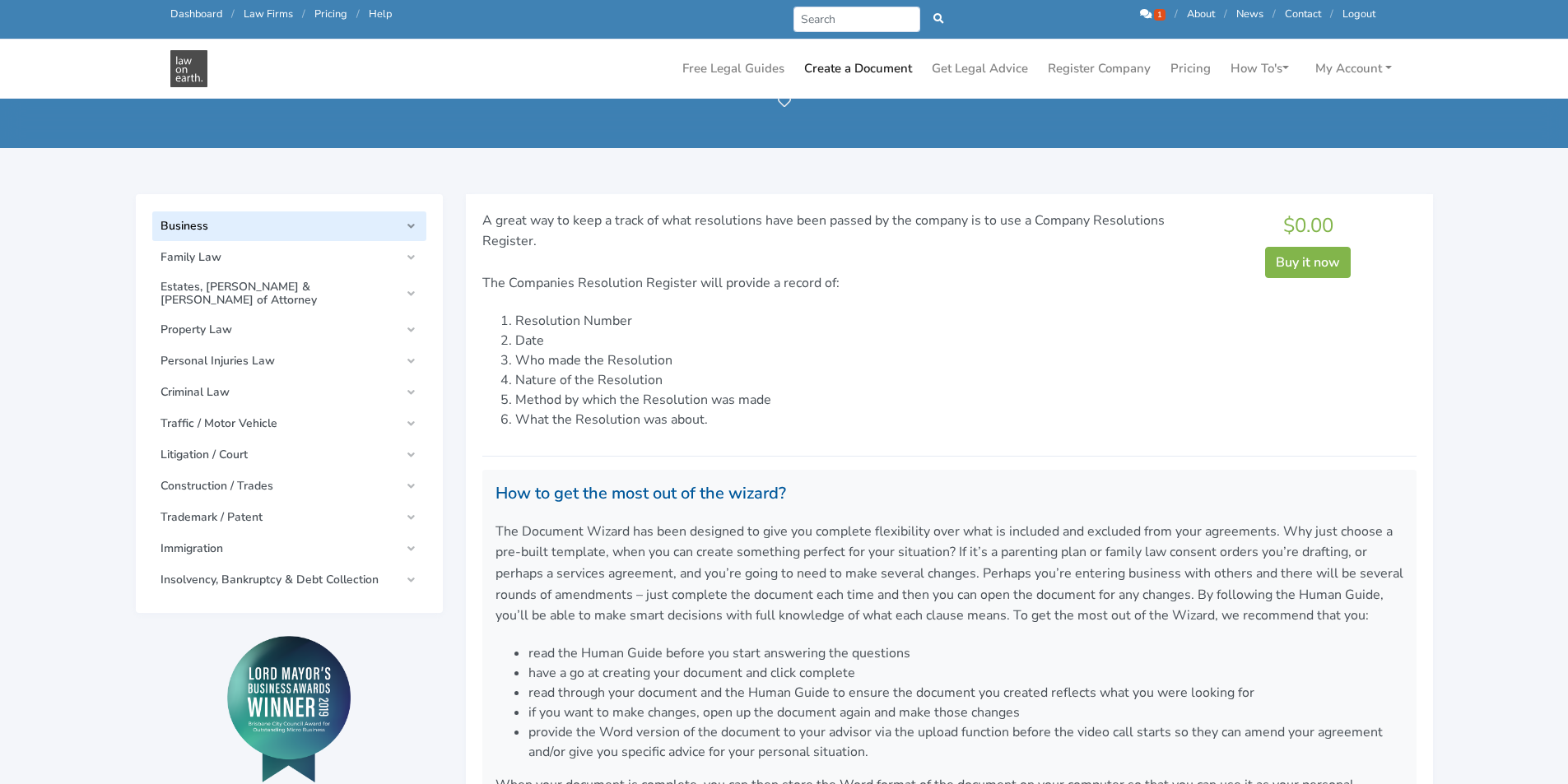
click at [400, 227] on span "Business" at bounding box center [279, 225] width 239 height 13
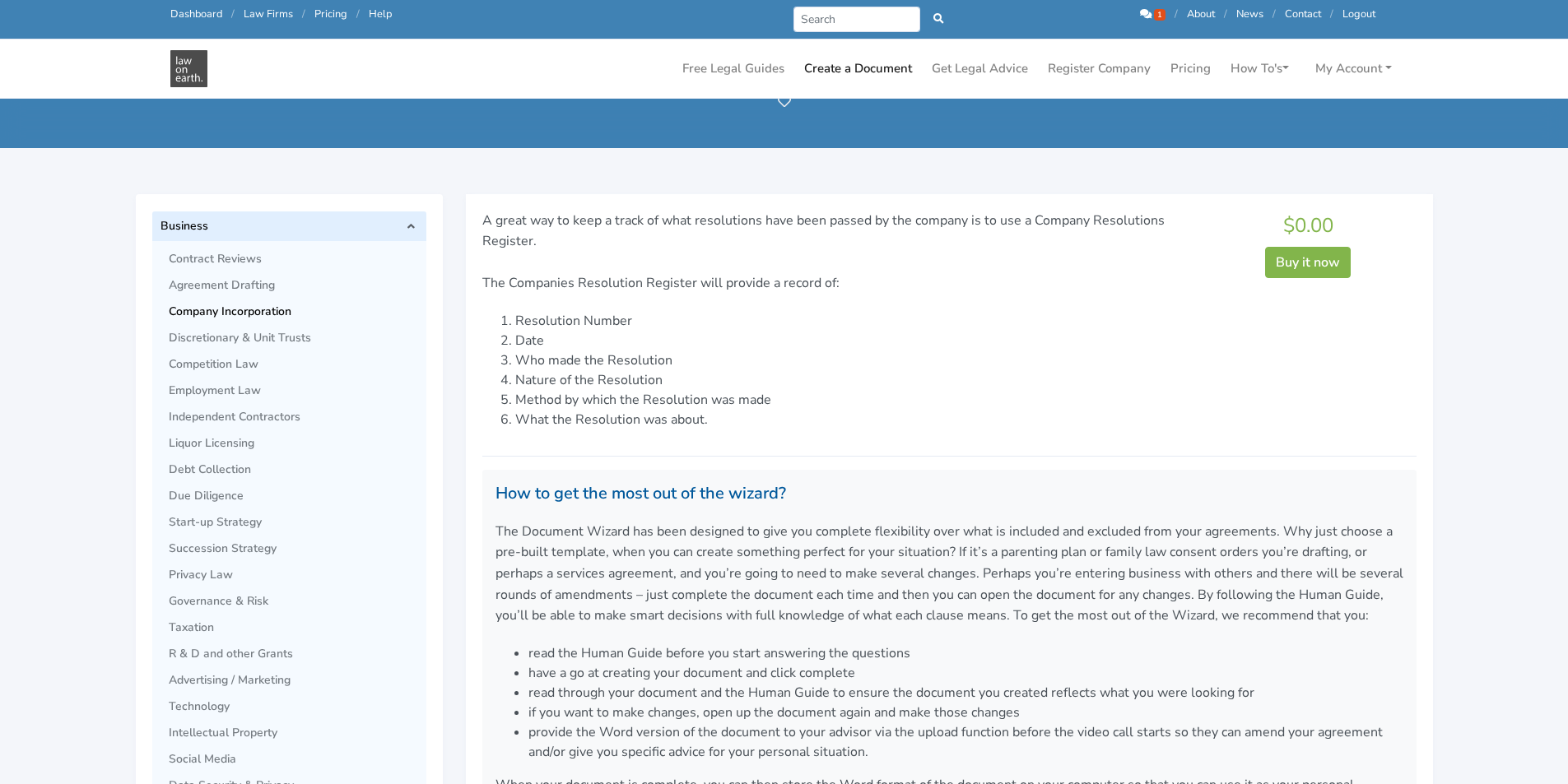
click at [256, 314] on span "Company Incorporation" at bounding box center [293, 311] width 249 height 13
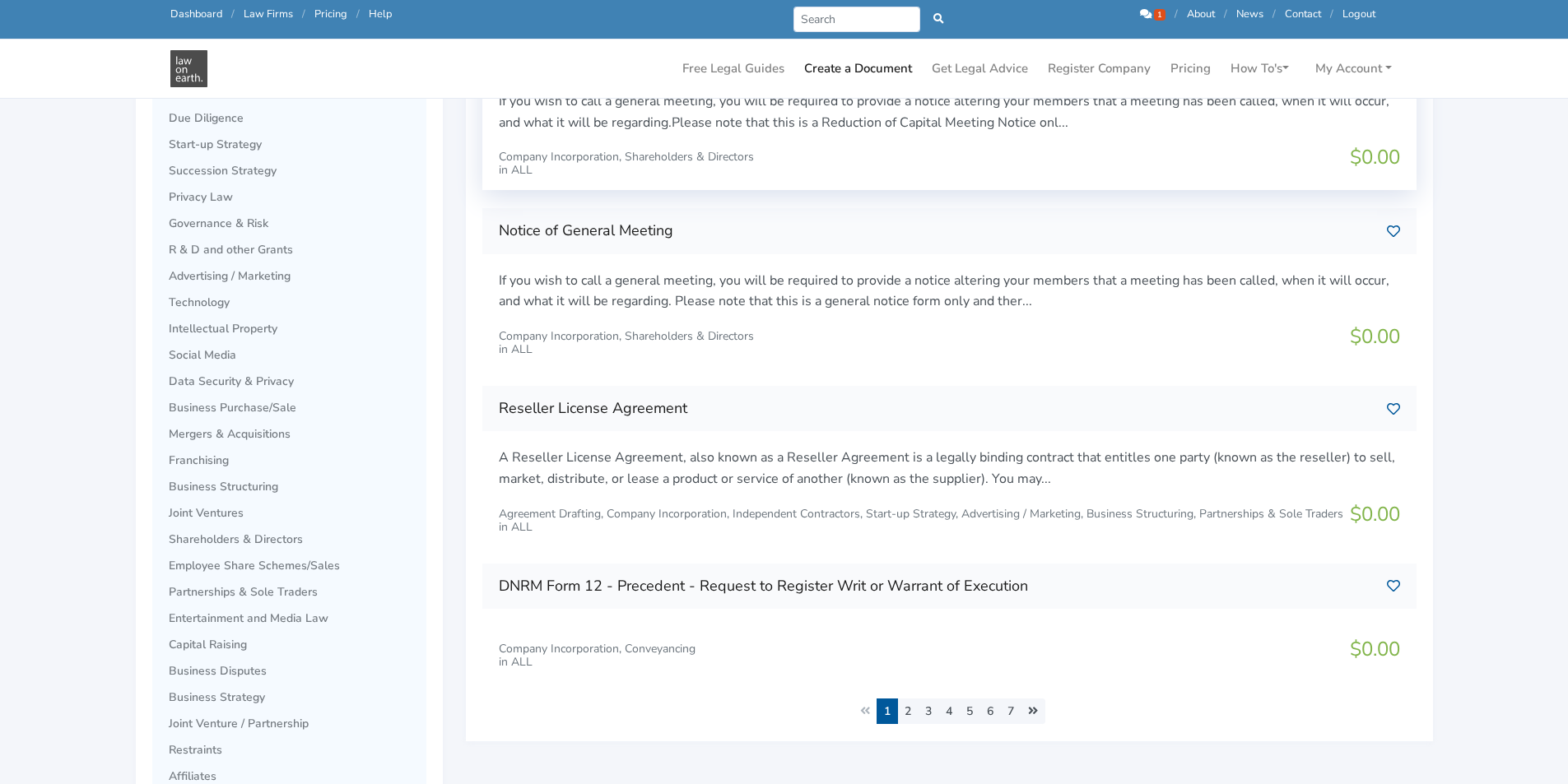
scroll to position [576, 0]
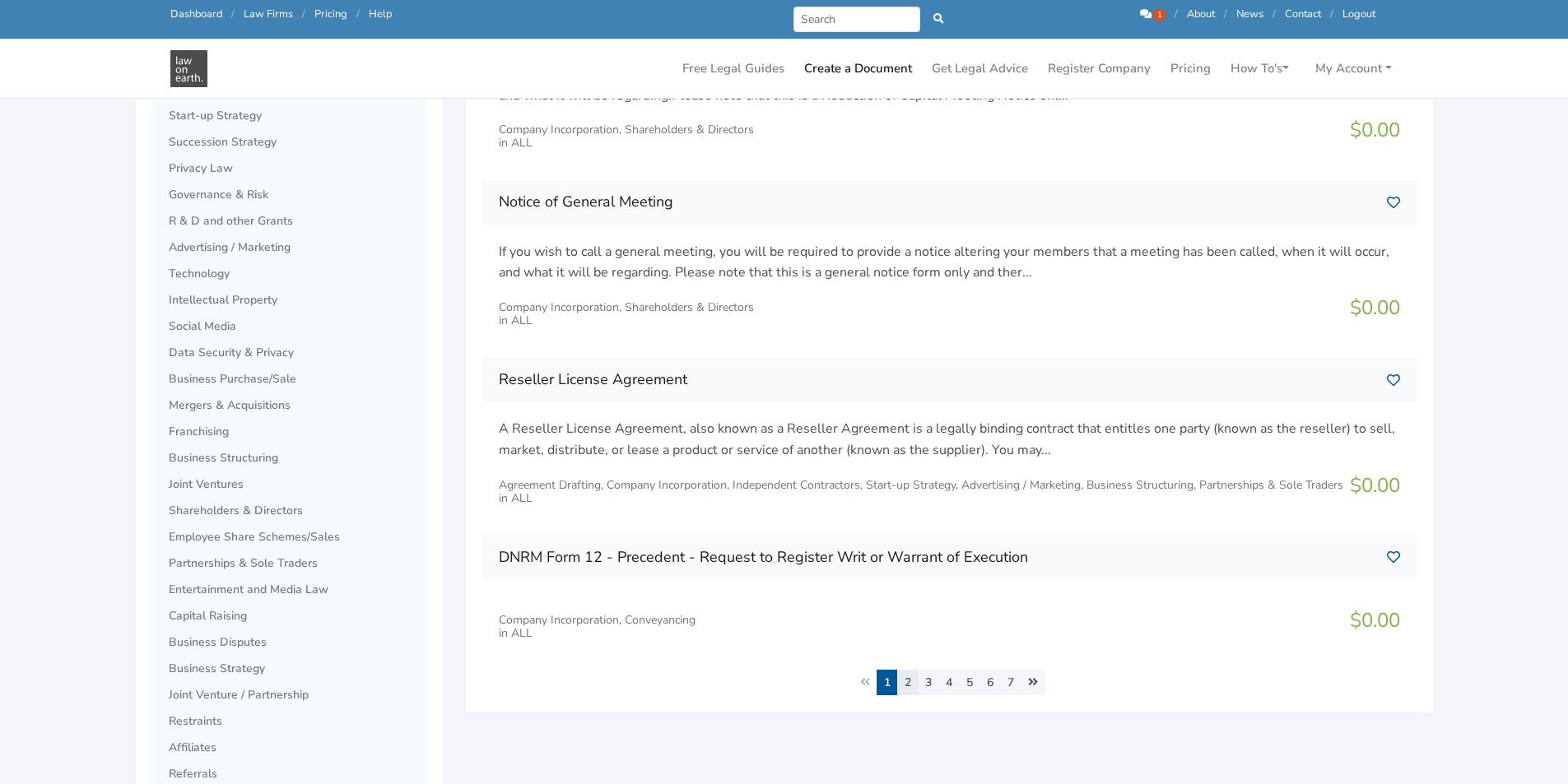
click at [908, 682] on link "2" at bounding box center [907, 682] width 21 height 26
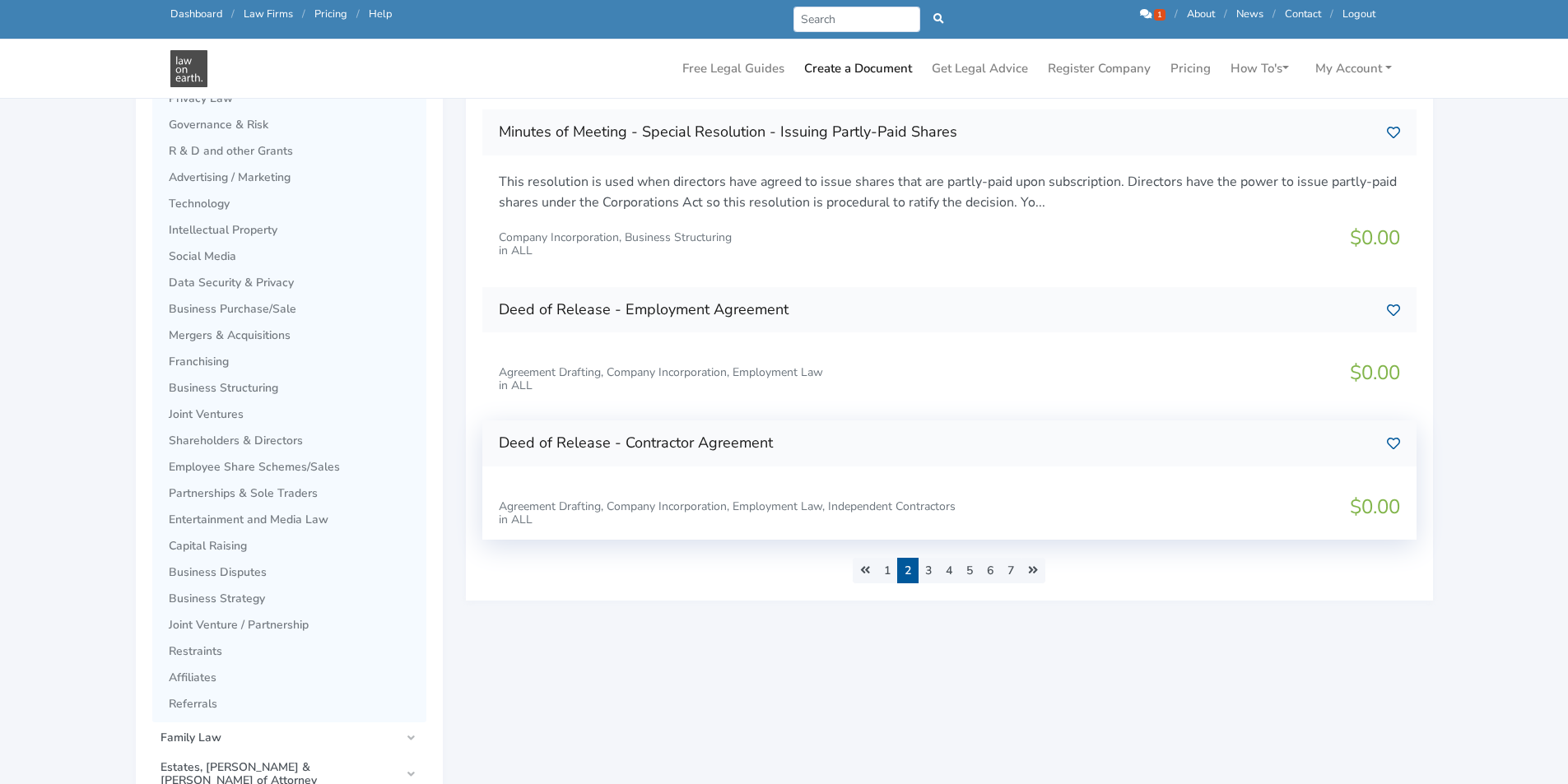
scroll to position [658, 0]
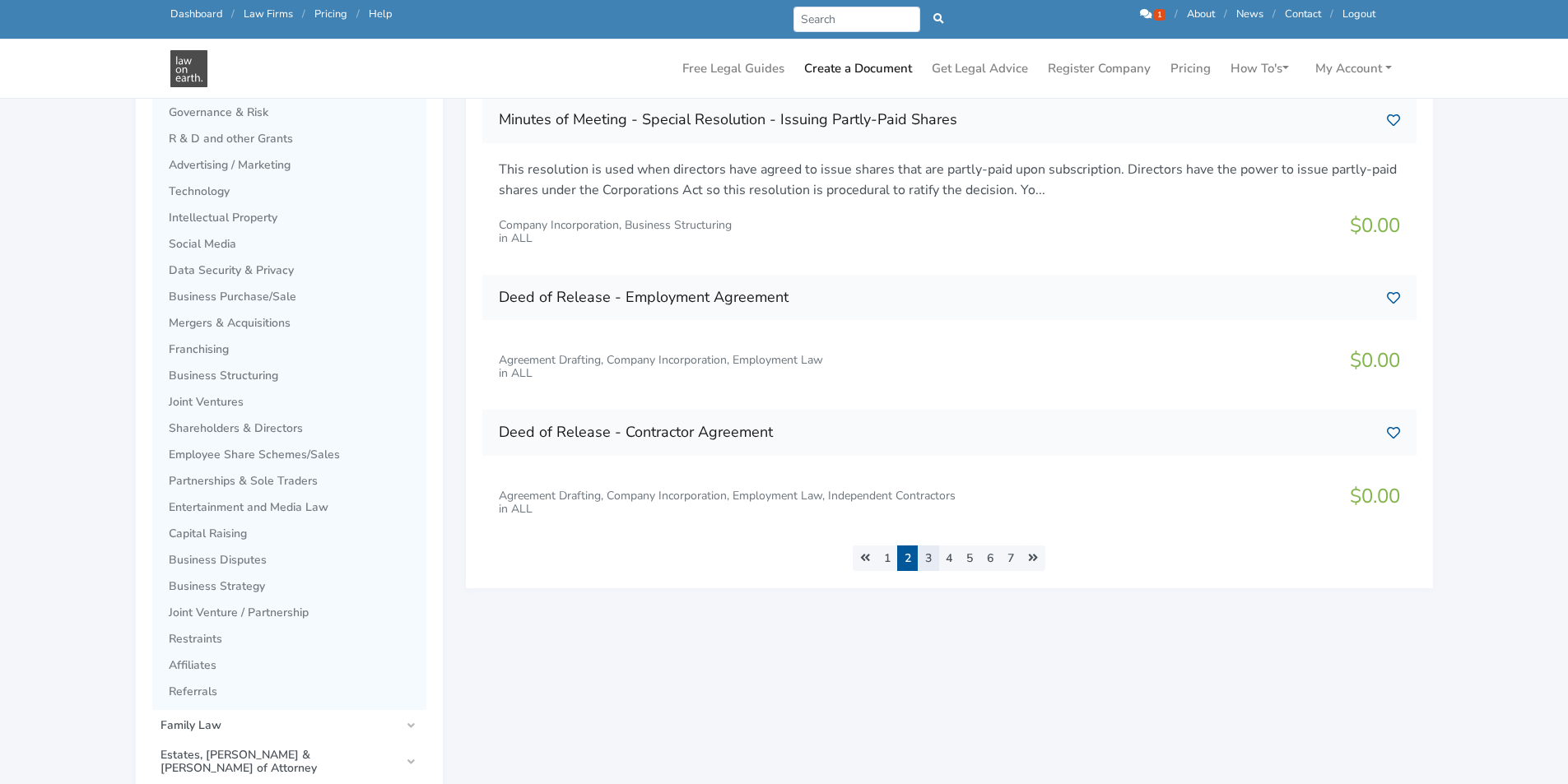
click at [924, 556] on link "3" at bounding box center [928, 558] width 21 height 26
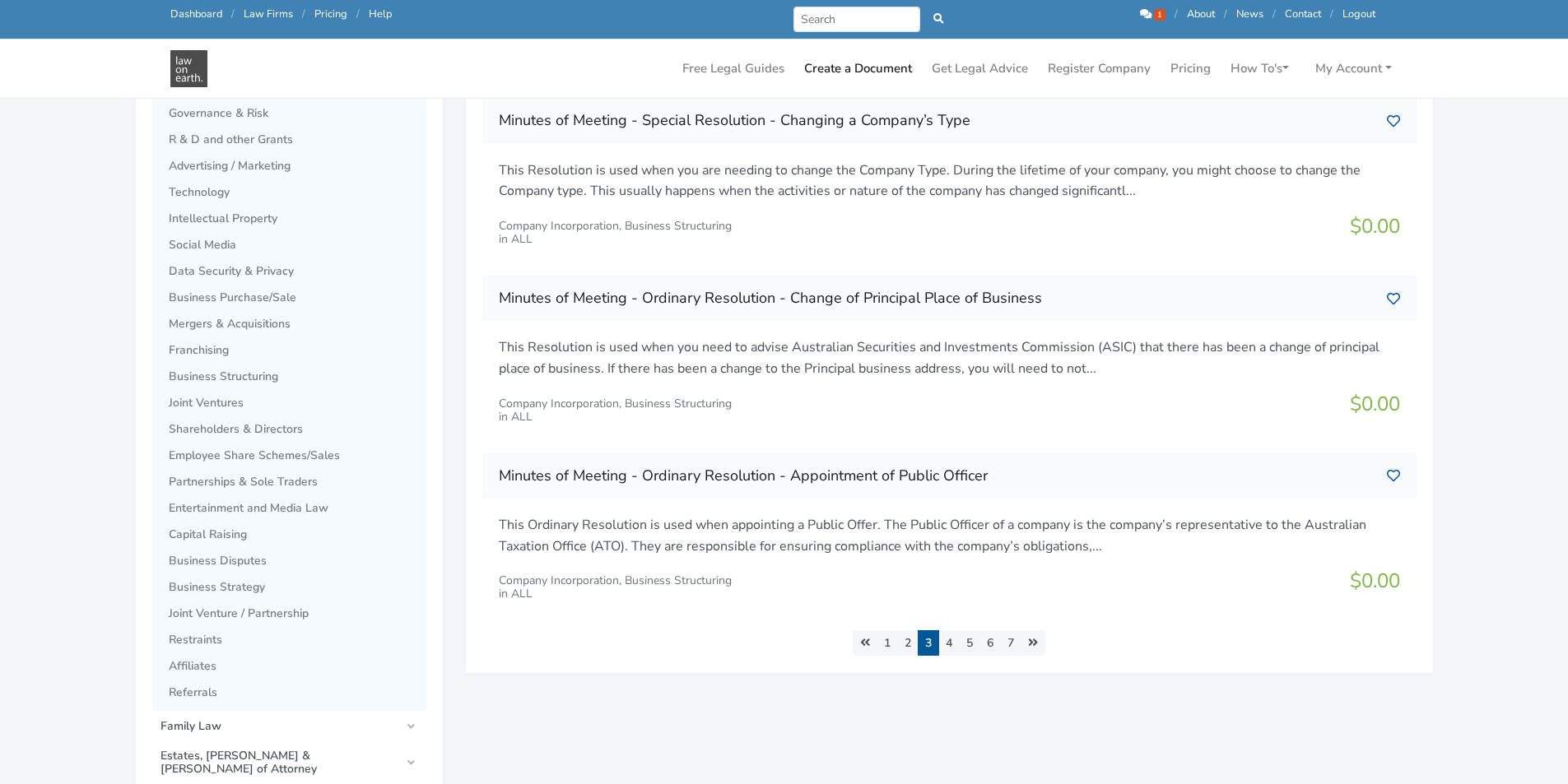
scroll to position [658, 0]
click at [951, 640] on link "4" at bounding box center [948, 642] width 21 height 26
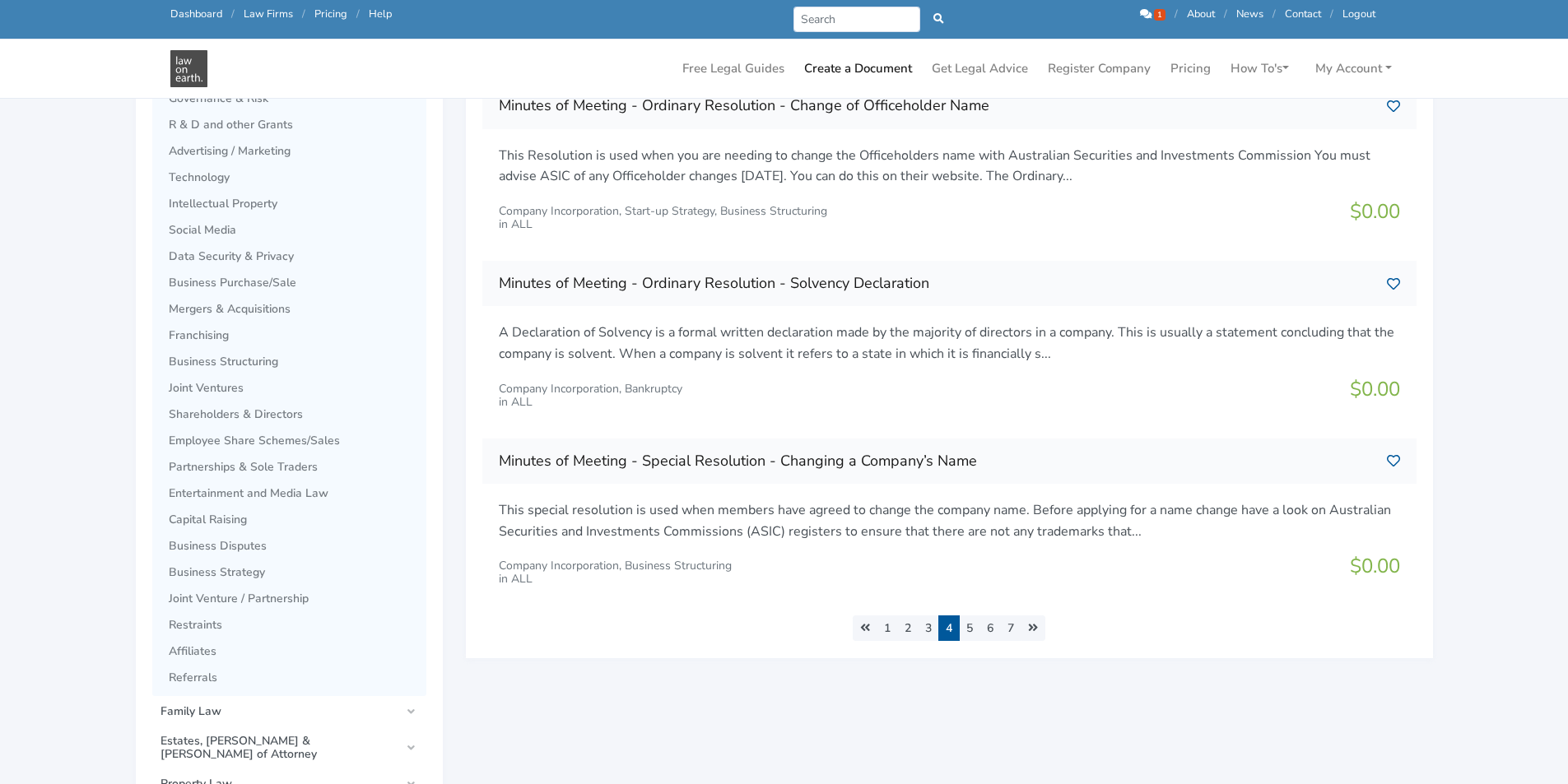
scroll to position [823, 0]
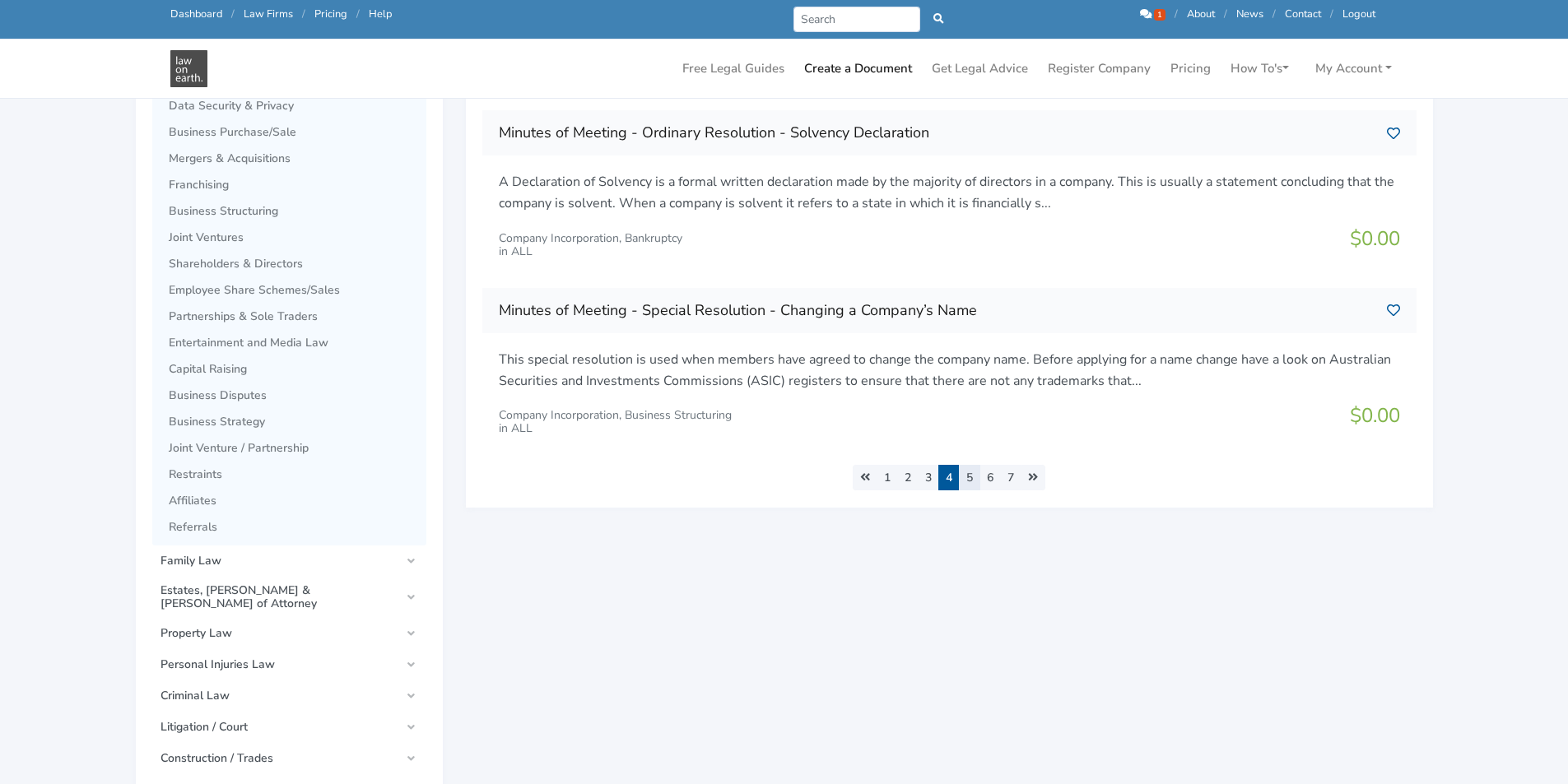
click at [965, 481] on link "5" at bounding box center [969, 477] width 21 height 26
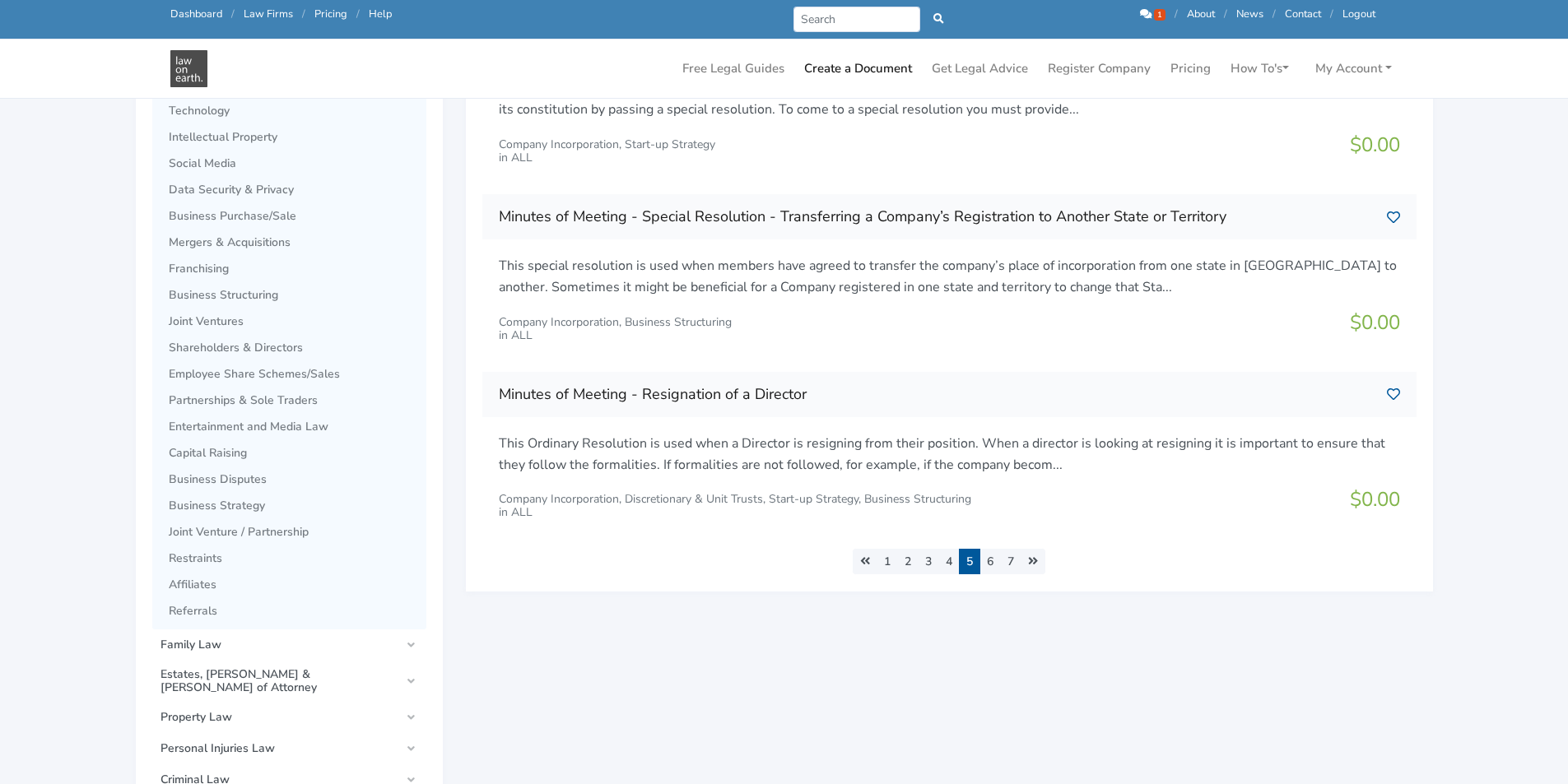
scroll to position [740, 0]
click at [998, 560] on link "6" at bounding box center [989, 560] width 21 height 26
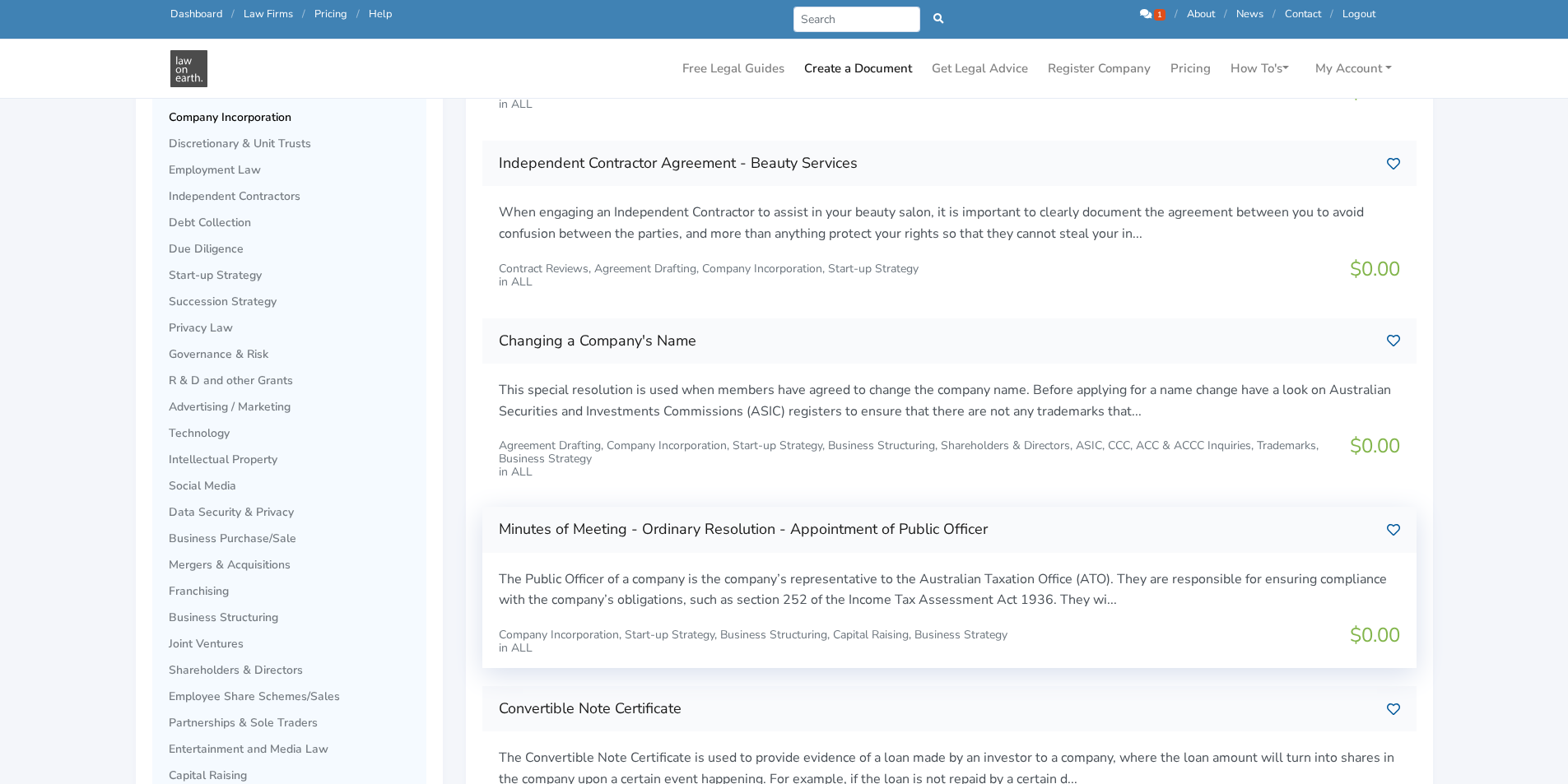
scroll to position [658, 0]
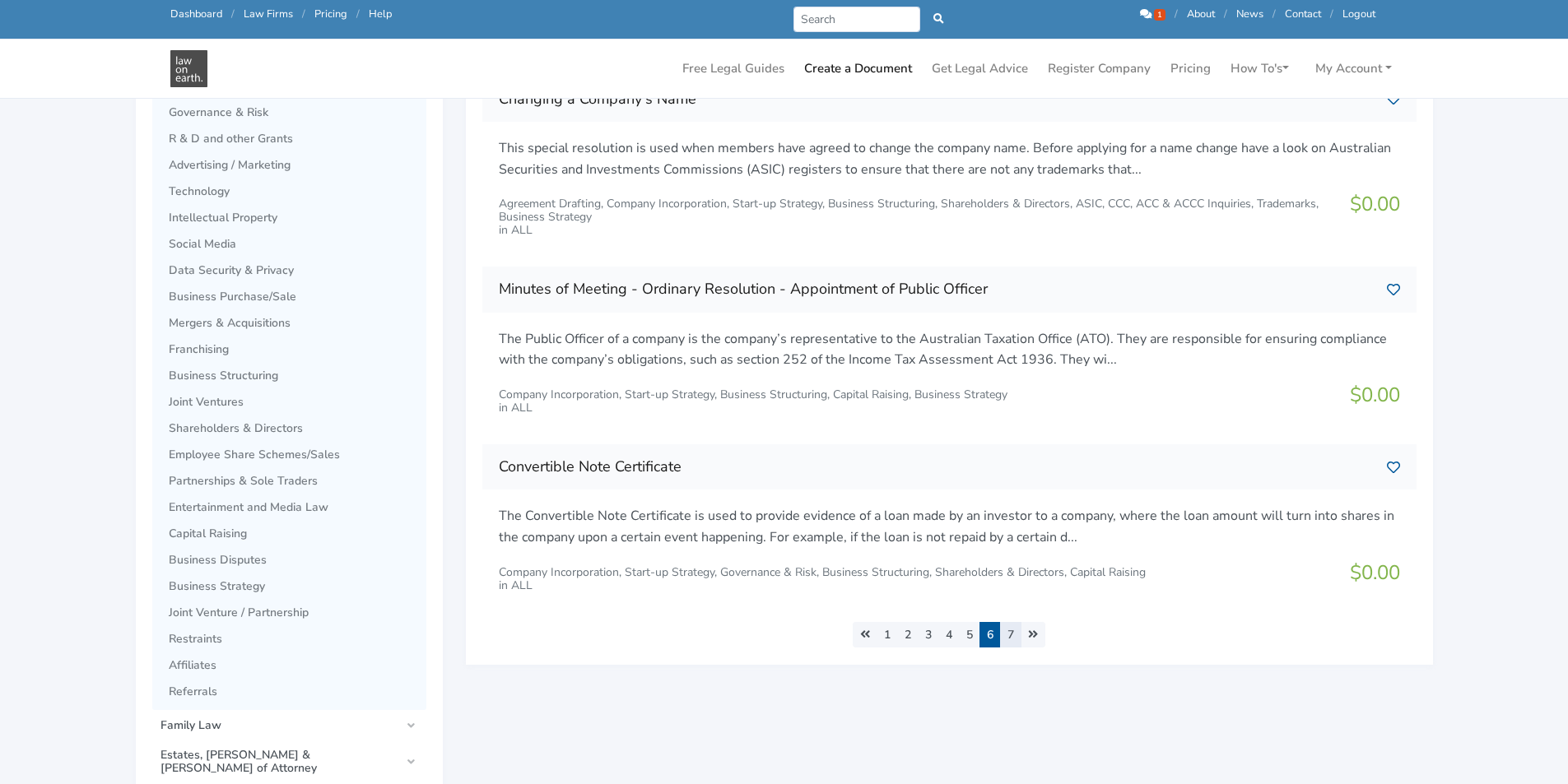
click at [1010, 632] on link "7" at bounding box center [1010, 635] width 21 height 26
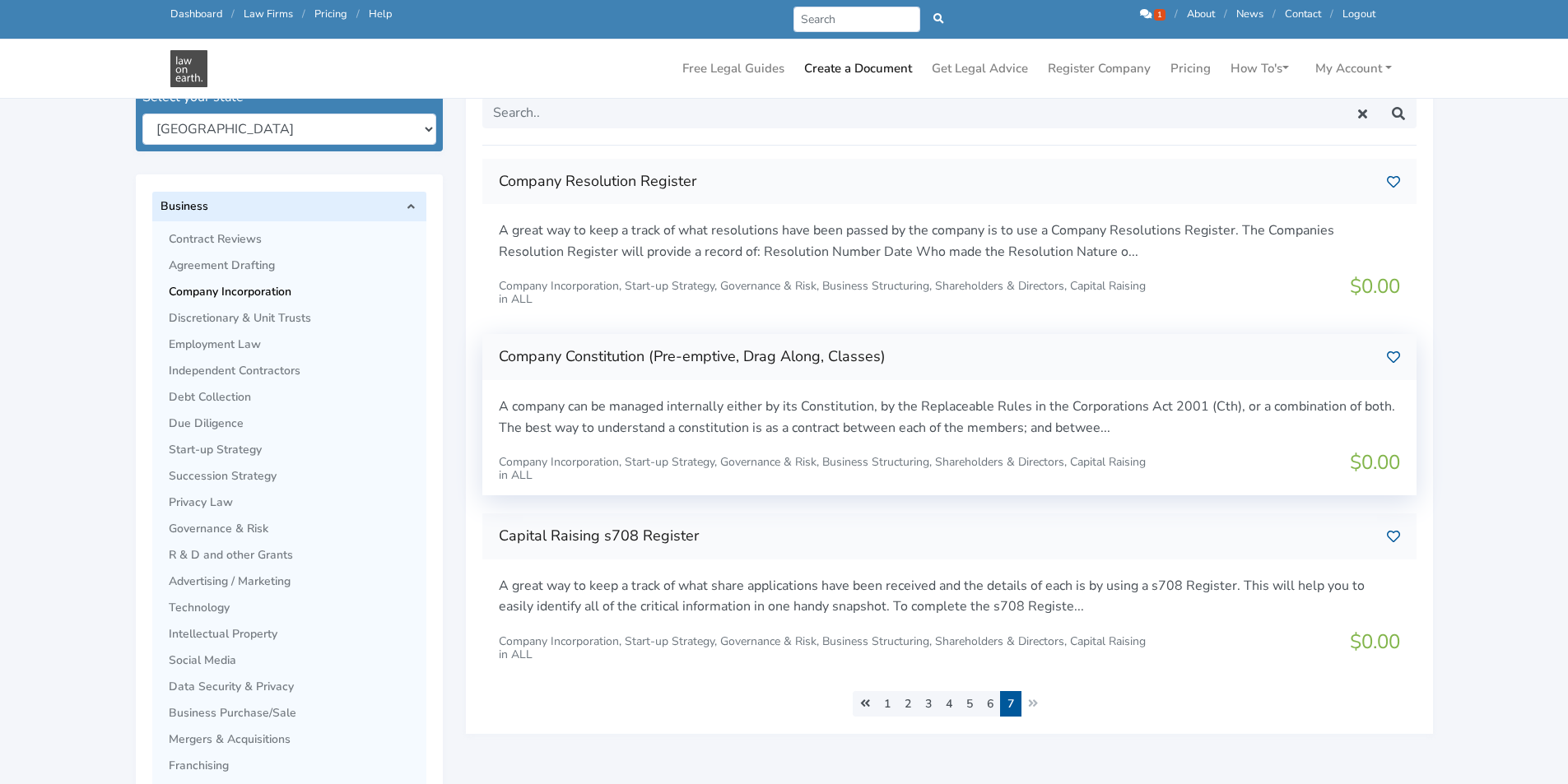
scroll to position [247, 0]
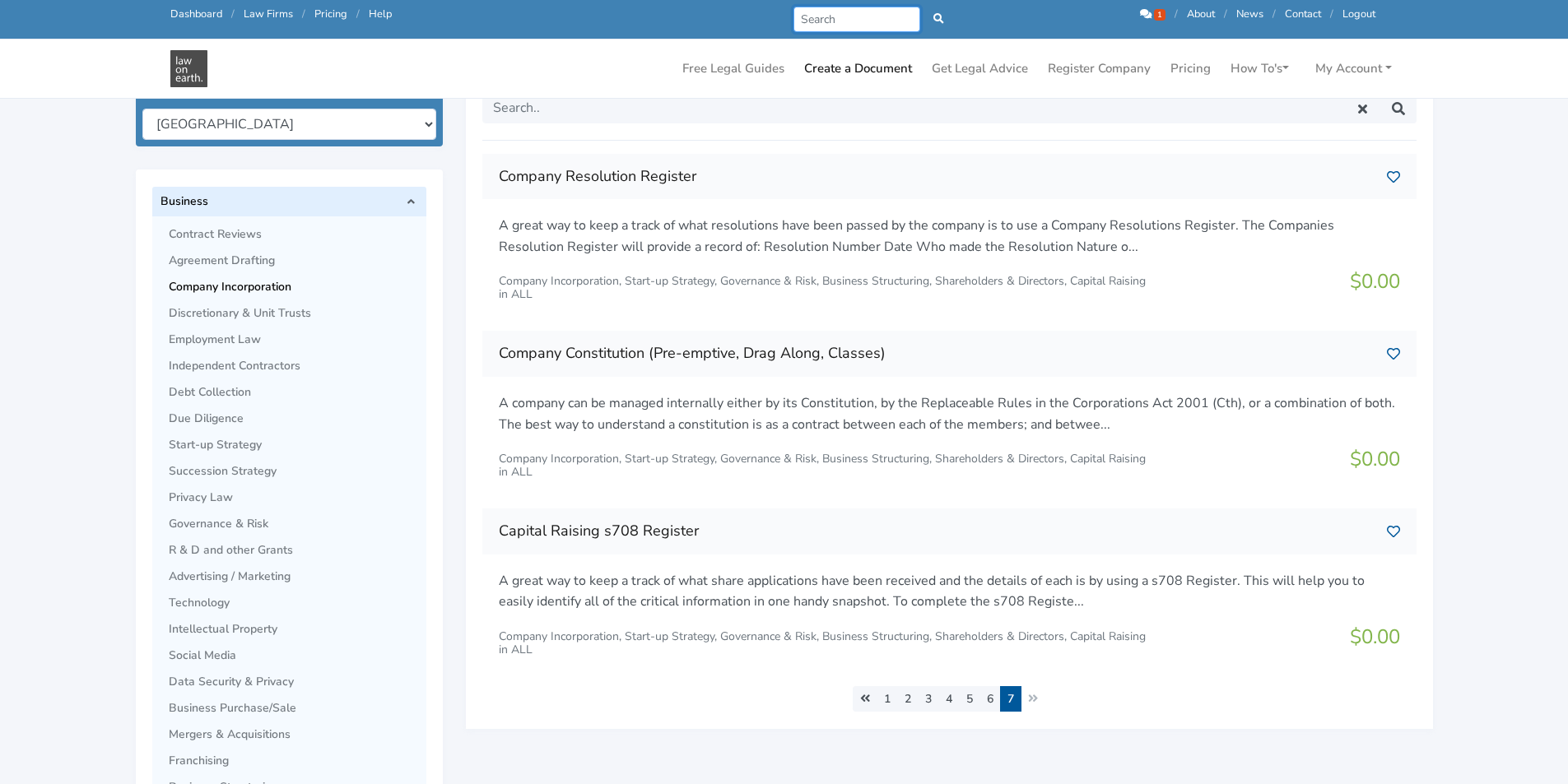
click at [868, 13] on input "Search" at bounding box center [856, 20] width 128 height 26
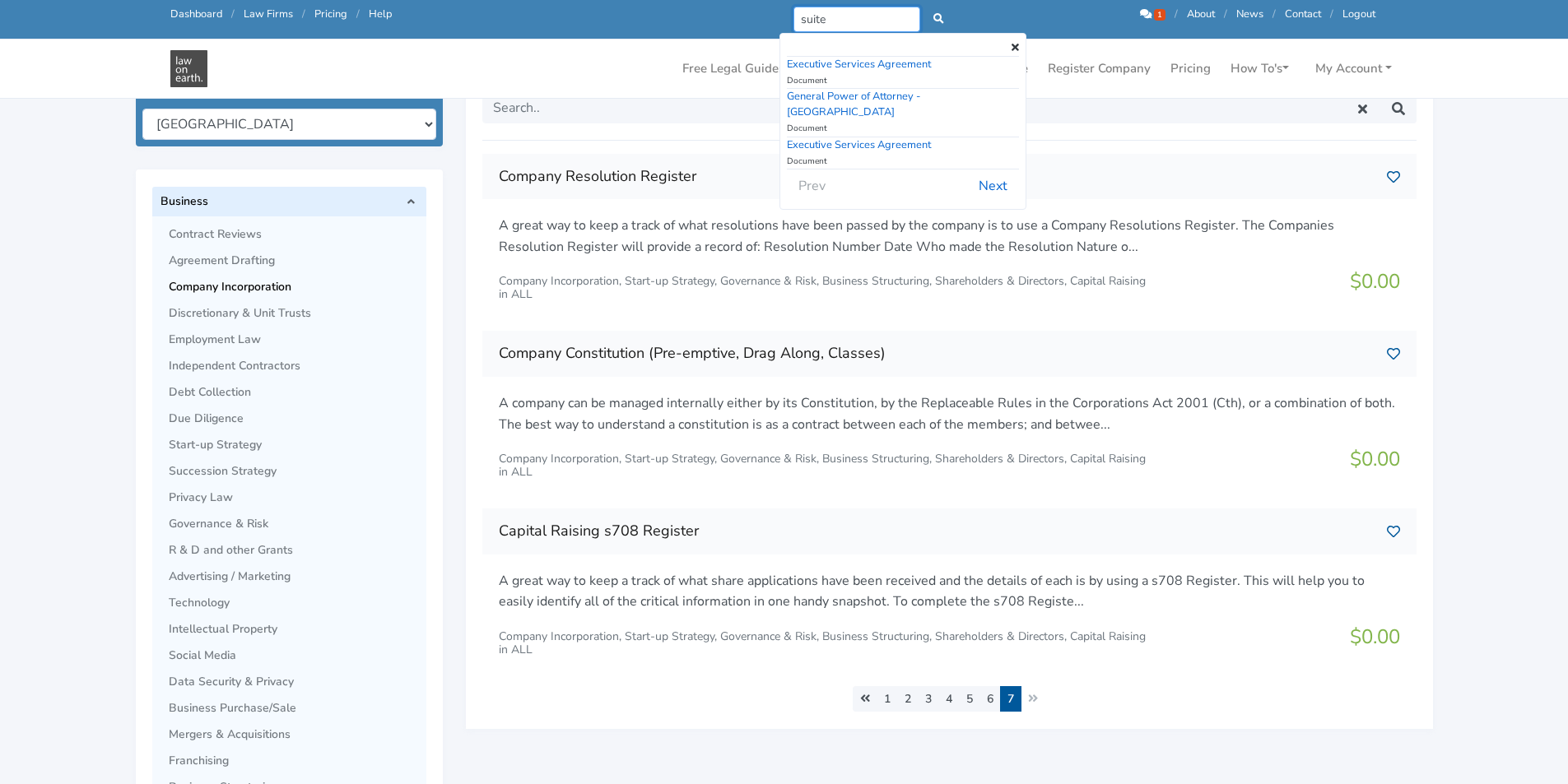
type input "suite"
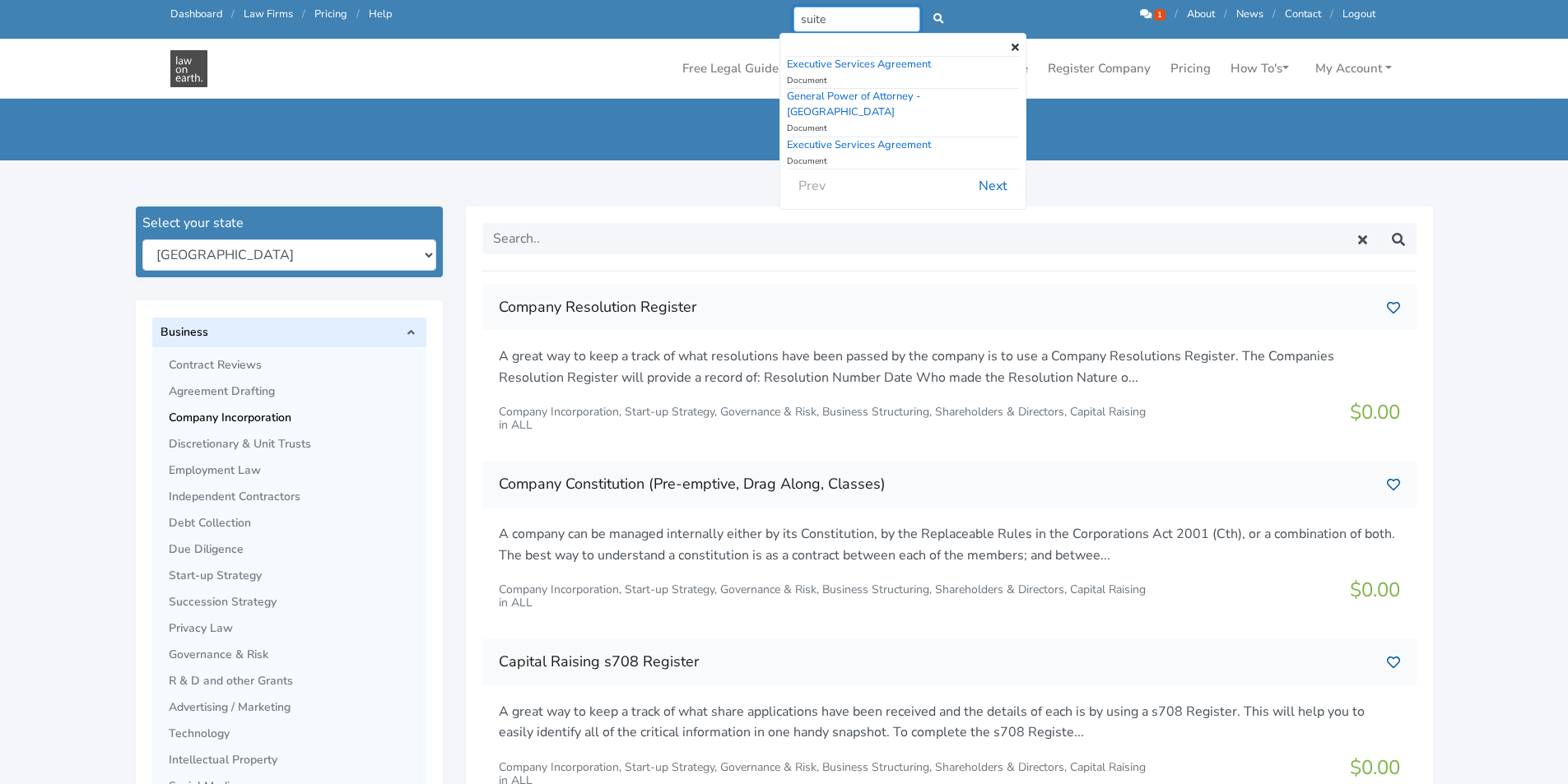
scroll to position [0, 0]
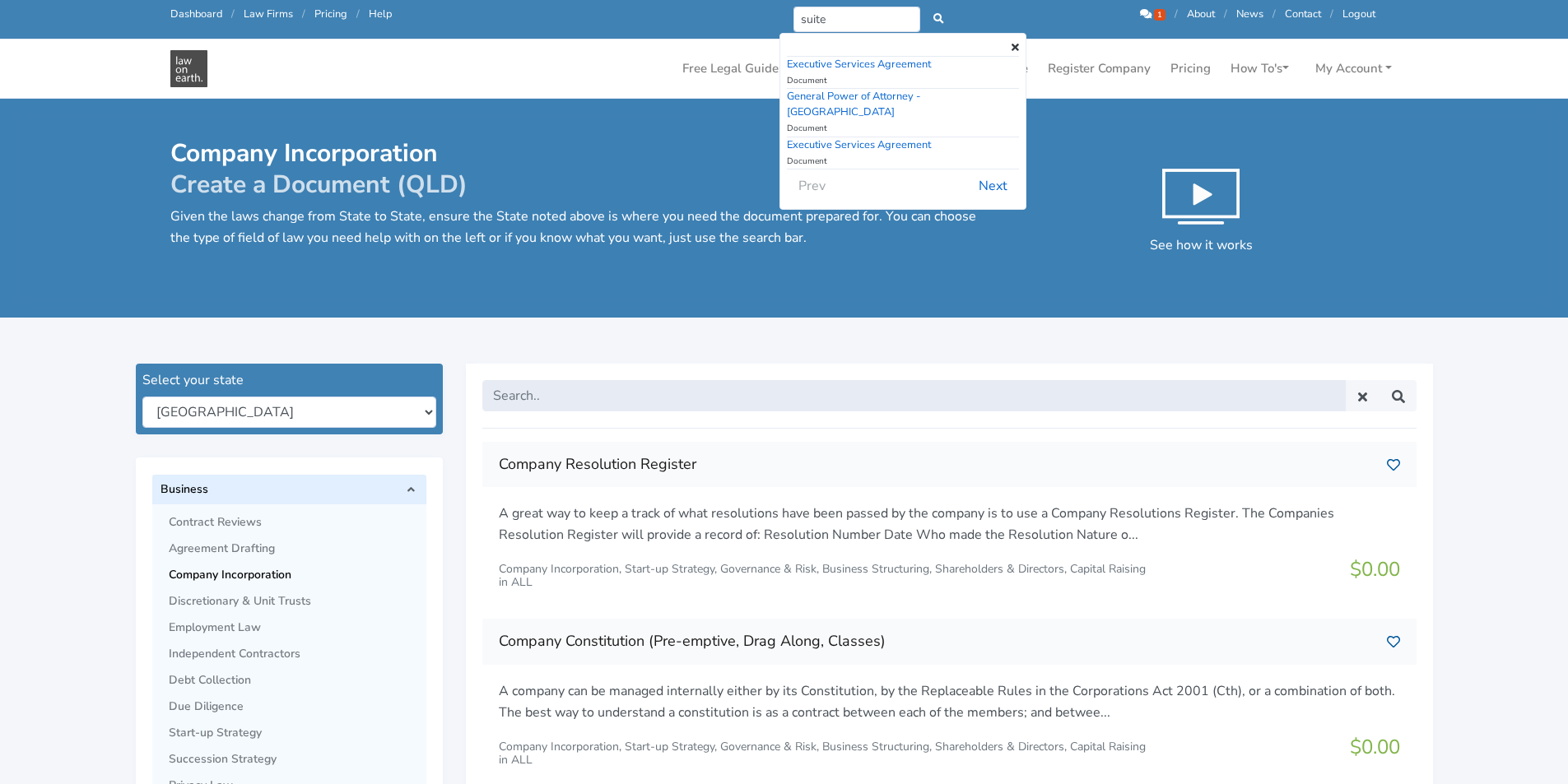
click at [624, 401] on input "text" at bounding box center [914, 396] width 863 height 31
type input "suite"
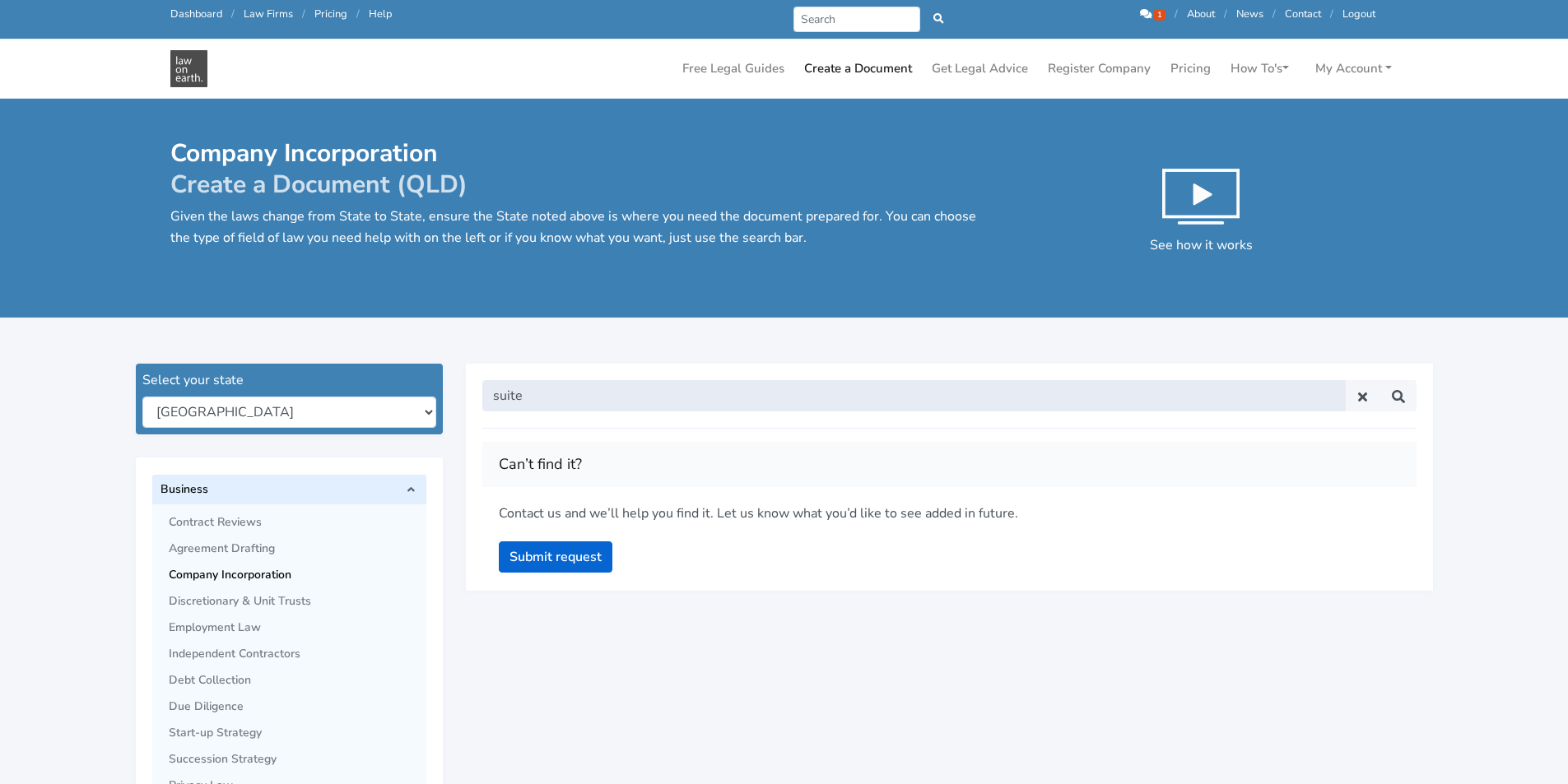
click at [823, 389] on input "suite" at bounding box center [914, 396] width 863 height 31
type input "incorporate"
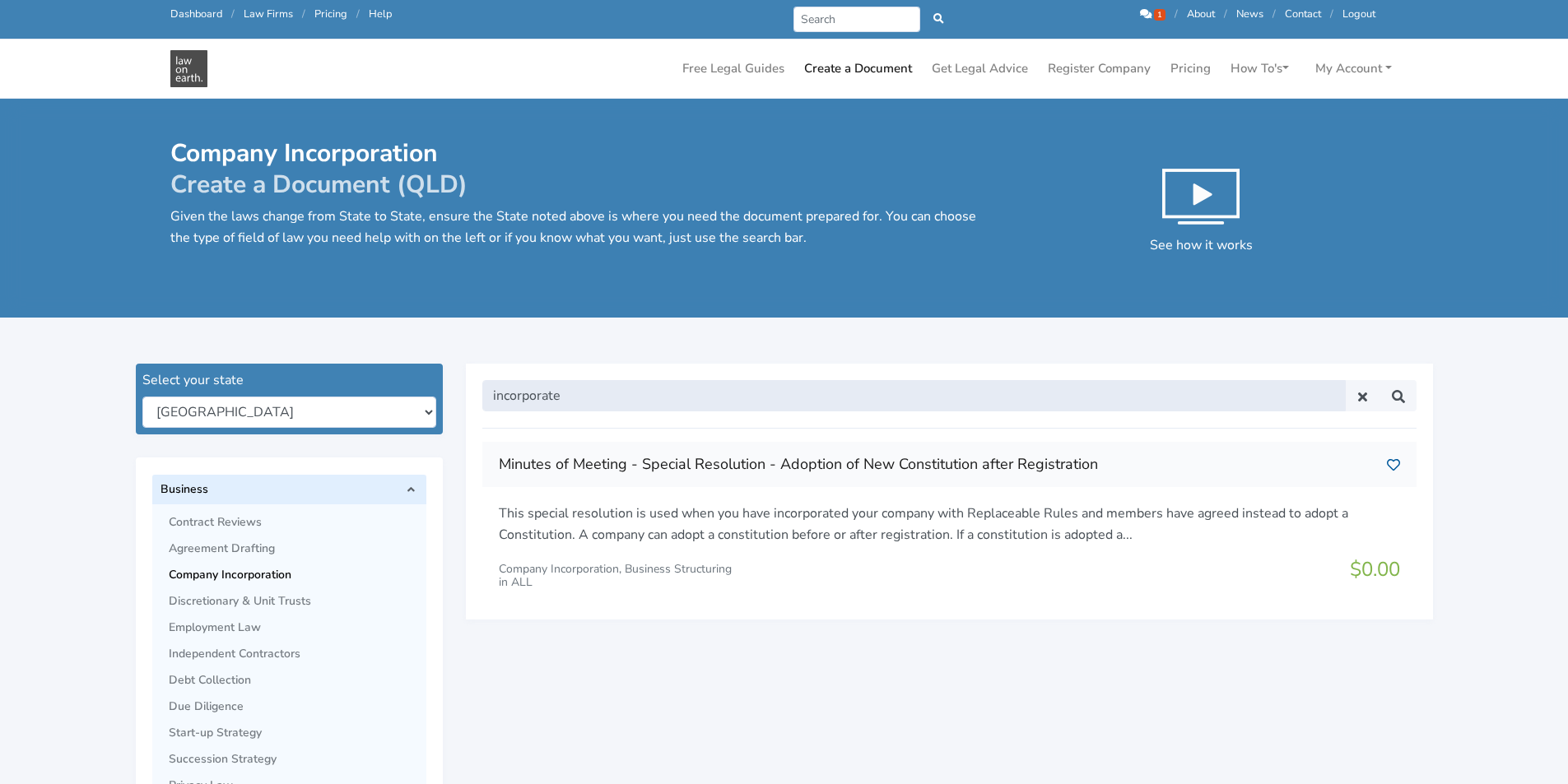
click at [656, 383] on input "incorporate" at bounding box center [914, 396] width 863 height 31
type input "incorporation"
drag, startPoint x: 657, startPoint y: 392, endPoint x: 326, endPoint y: 351, distance: 333.5
type input "suite"
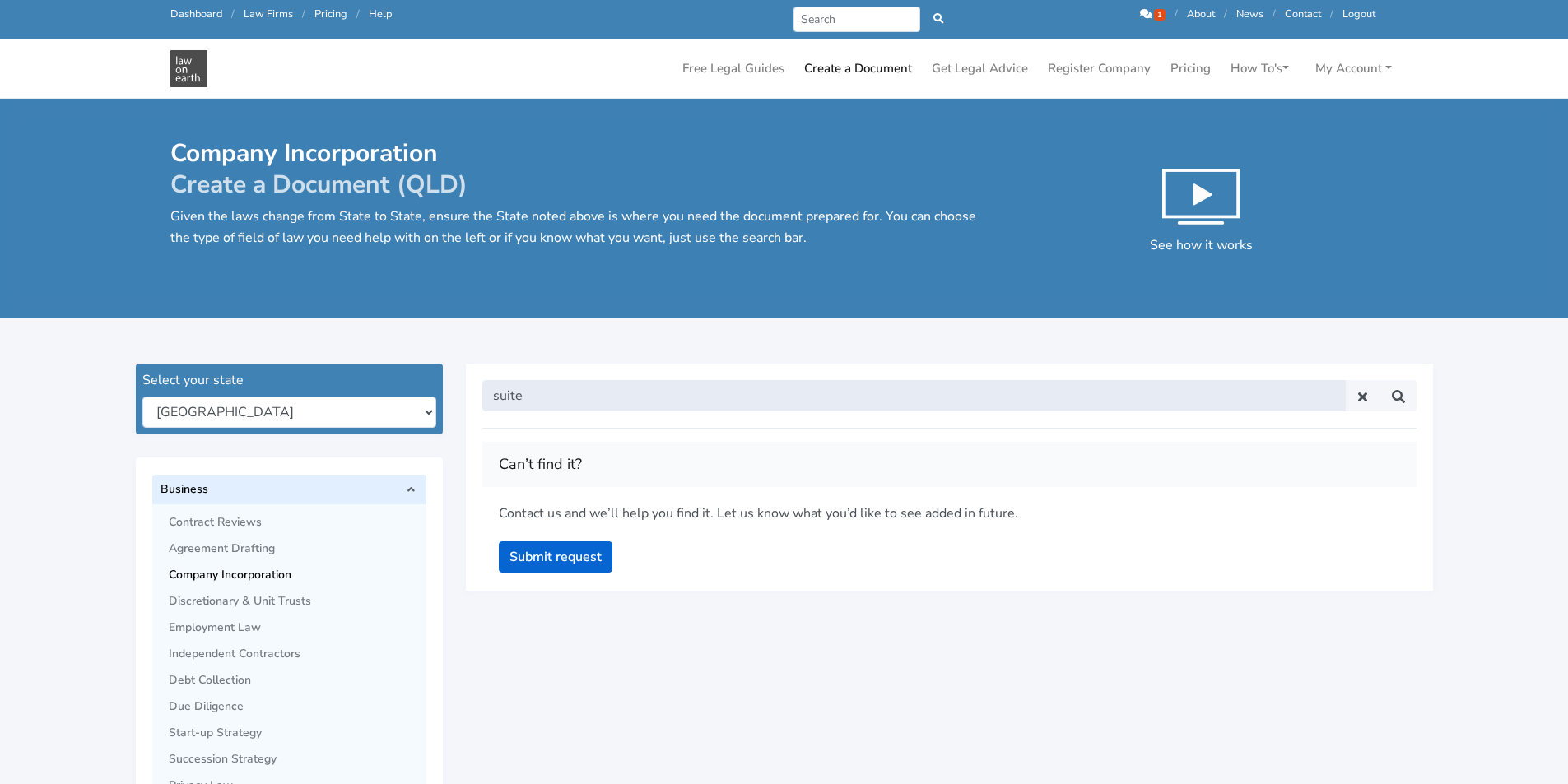
click at [543, 389] on input "suite" at bounding box center [914, 396] width 863 height 31
click at [543, 390] on input "suite" at bounding box center [914, 396] width 863 height 31
click at [562, 398] on input "suite" at bounding box center [914, 396] width 863 height 31
click at [558, 389] on input "suite" at bounding box center [914, 396] width 863 height 31
click at [589, 401] on input "suite" at bounding box center [914, 396] width 863 height 31
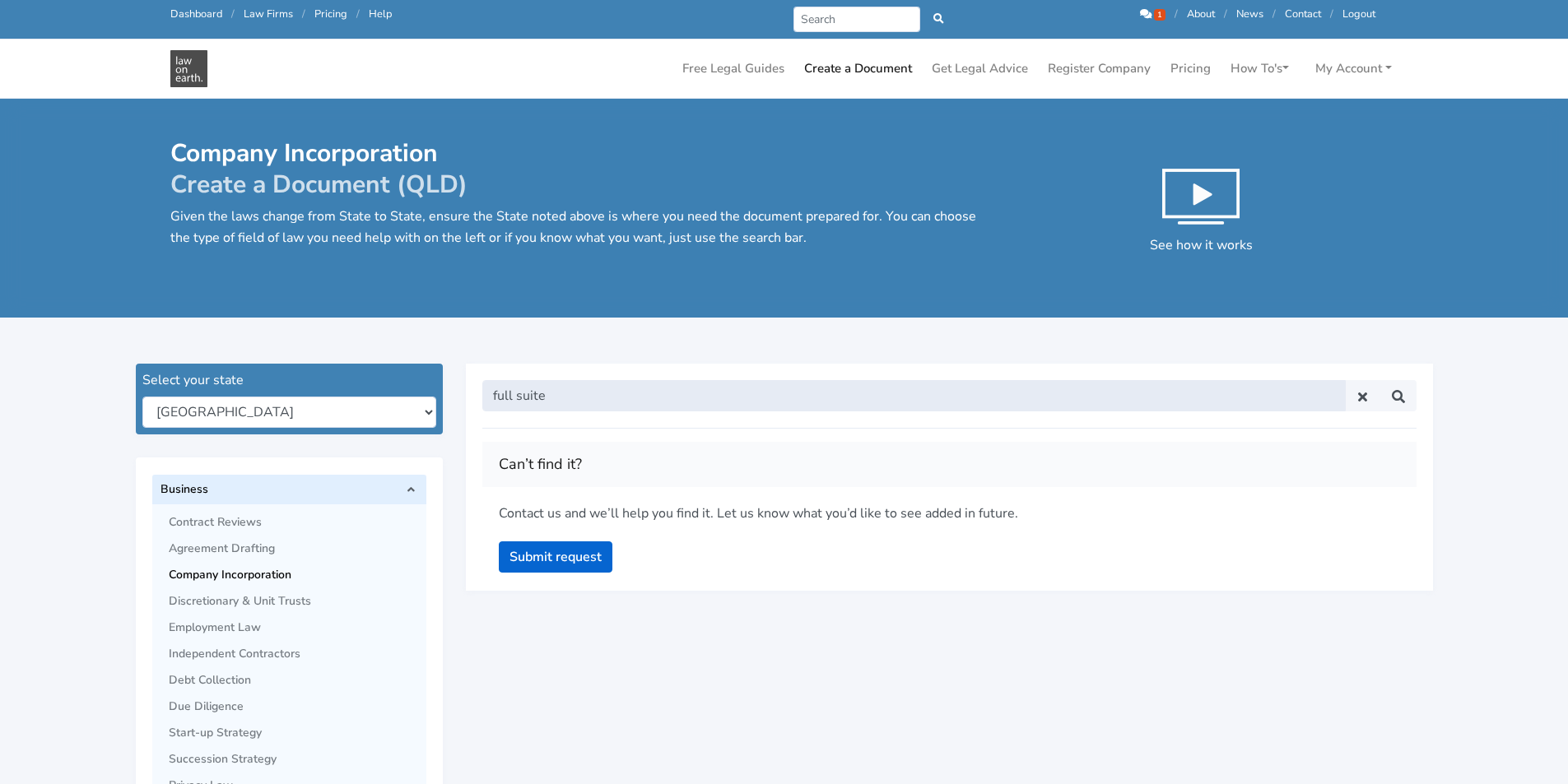
type input "full suite"
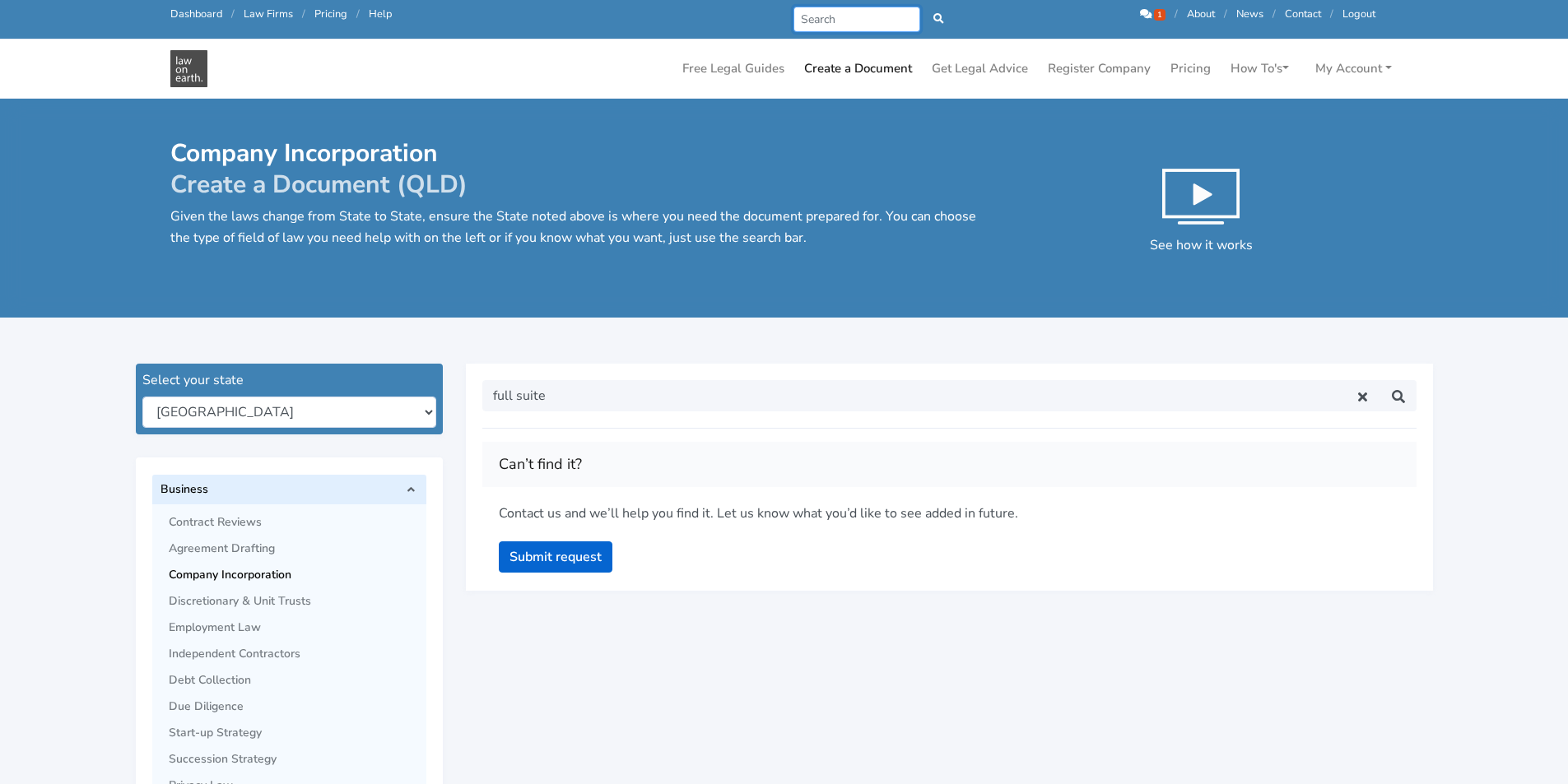
click at [808, 16] on input "Search" at bounding box center [856, 20] width 128 height 26
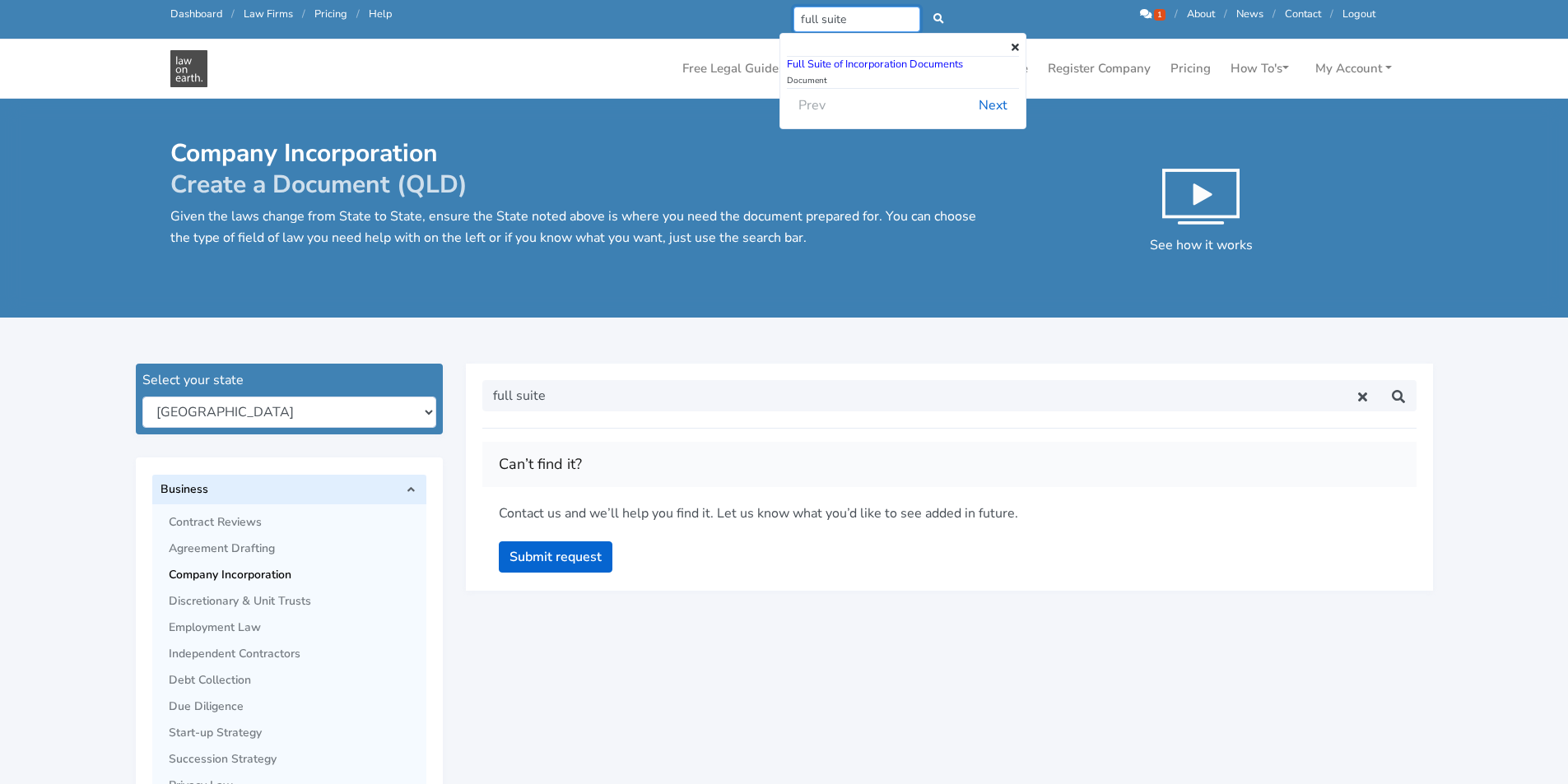
type input "full suite"
click at [952, 65] on link "Full Suite of Incorporation Documents" at bounding box center [874, 63] width 176 height 15
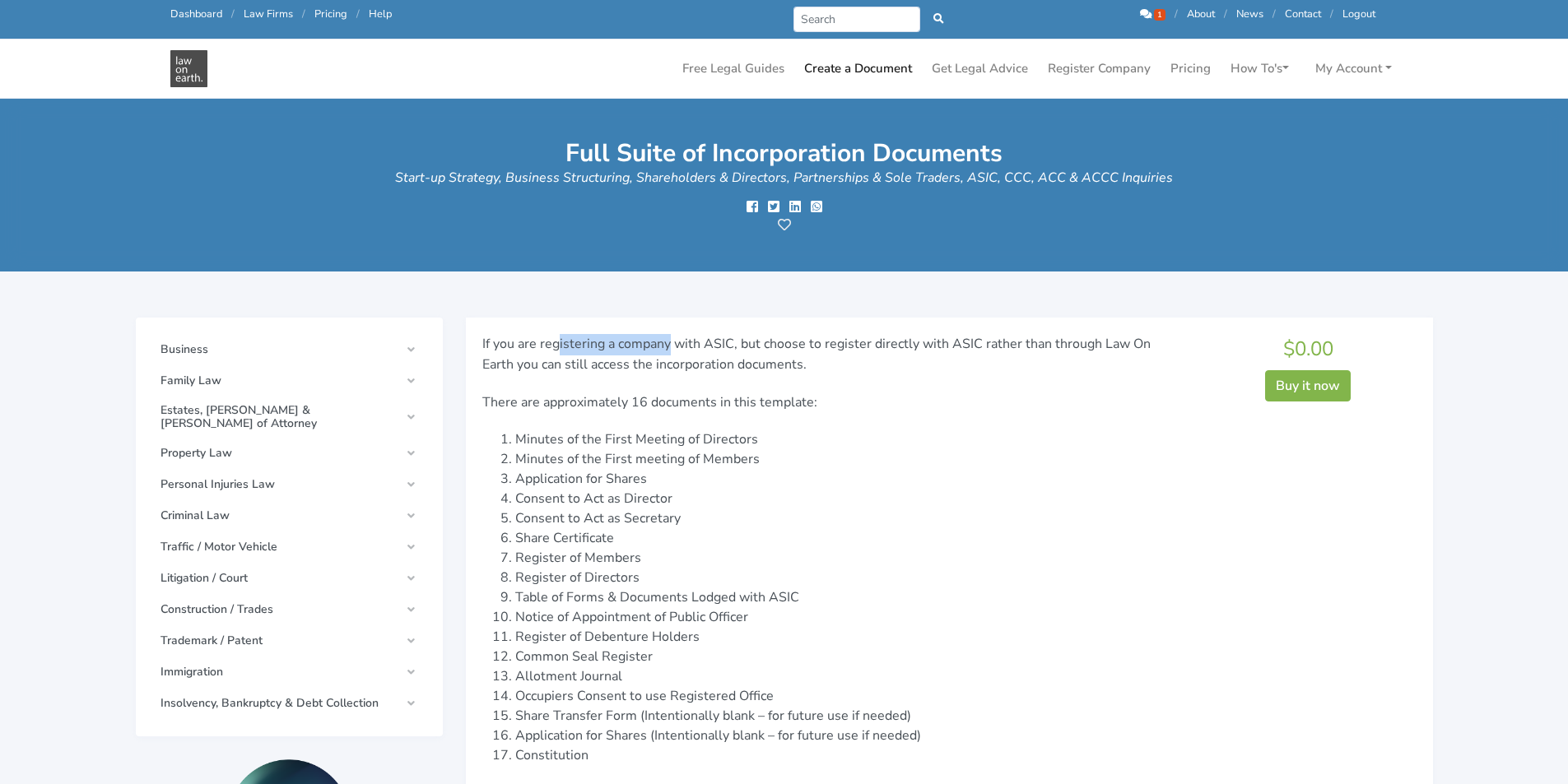
drag, startPoint x: 558, startPoint y: 324, endPoint x: 813, endPoint y: 336, distance: 255.3
click at [798, 336] on div "If you are registering a company with ASIC, but choose to register directly wit…" at bounding box center [949, 749] width 967 height 863
click at [825, 336] on p "If you are registering a company with ASIC, but choose to register directly wit…" at bounding box center [830, 355] width 694 height 42
drag, startPoint x: 736, startPoint y: 345, endPoint x: 827, endPoint y: 350, distance: 91.1
click at [827, 350] on p "If you are registering a company with ASIC, but choose to register directly wit…" at bounding box center [830, 355] width 694 height 42
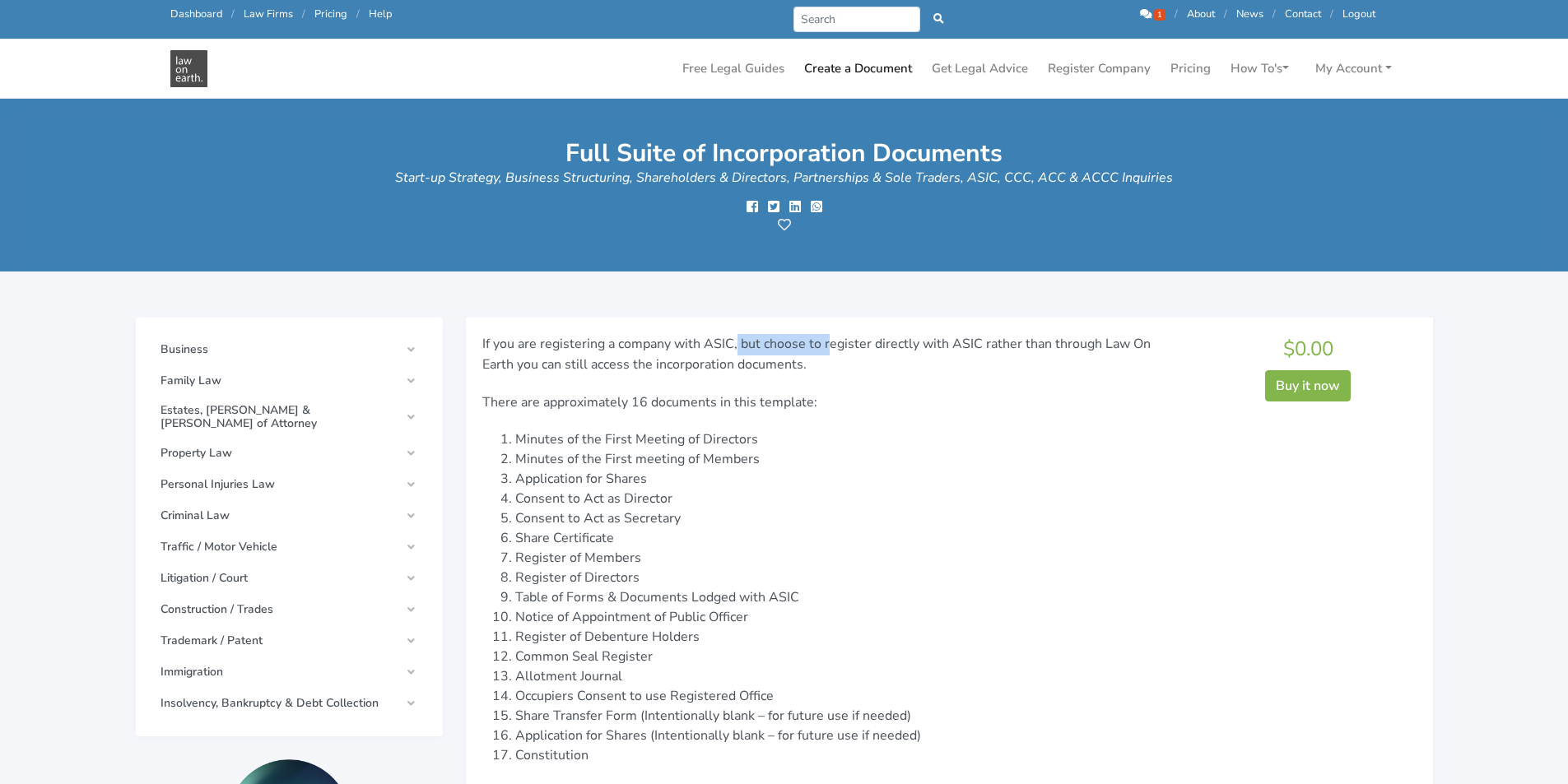
click at [830, 349] on p "If you are registering a company with ASIC, but choose to register directly wit…" at bounding box center [830, 355] width 694 height 42
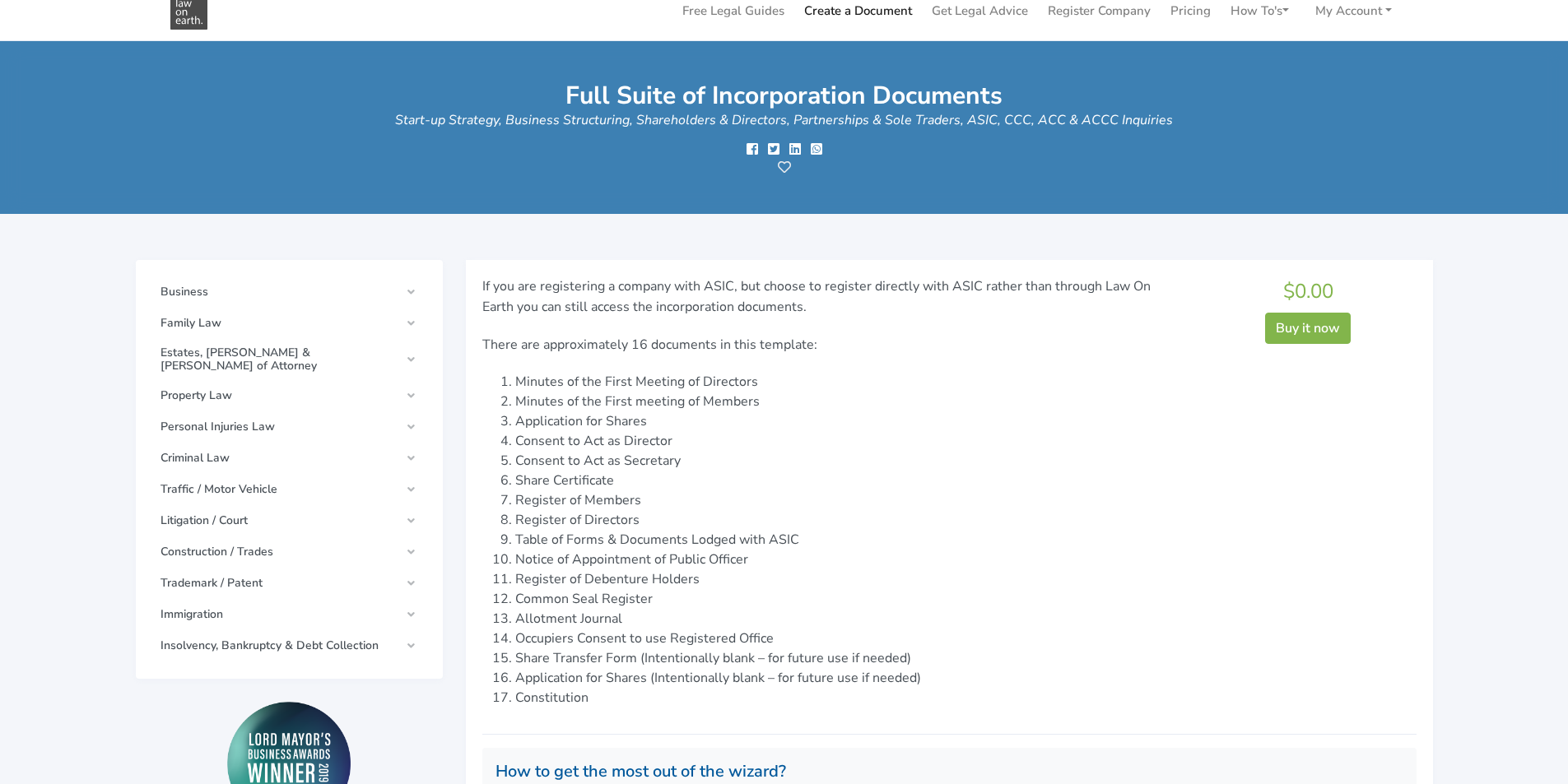
scroll to position [82, 0]
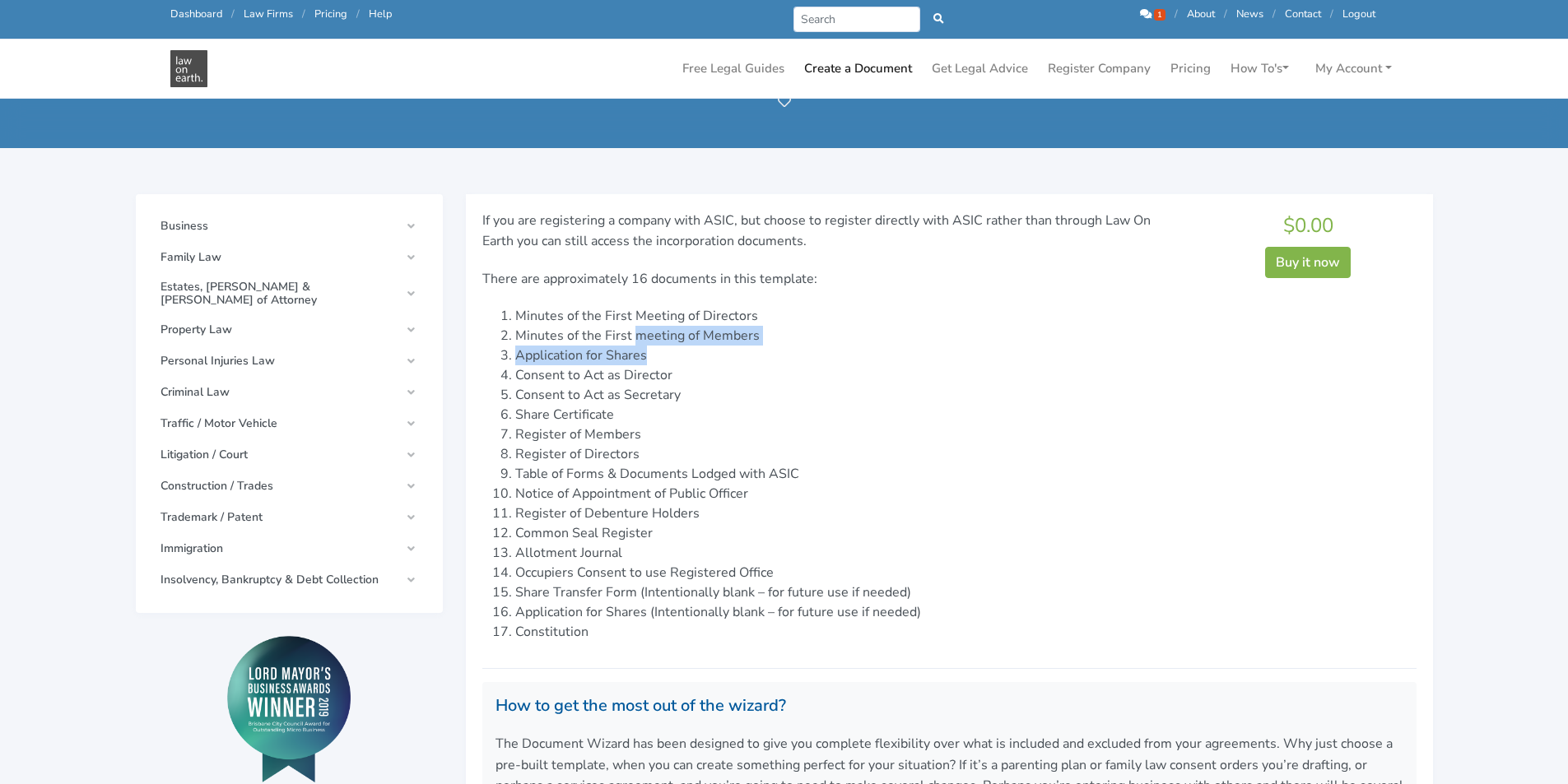
drag, startPoint x: 631, startPoint y: 332, endPoint x: 796, endPoint y: 360, distance: 167.4
click at [796, 360] on ol "Minutes of the First Meeting of Directors Minutes of the First meeting of Membe…" at bounding box center [830, 474] width 694 height 336
click at [763, 519] on li "Register of Debenture Holders" at bounding box center [846, 513] width 662 height 20
click at [822, 584] on li "Share Transfer Form (Intentionally blank – for future use if needed)" at bounding box center [846, 592] width 662 height 20
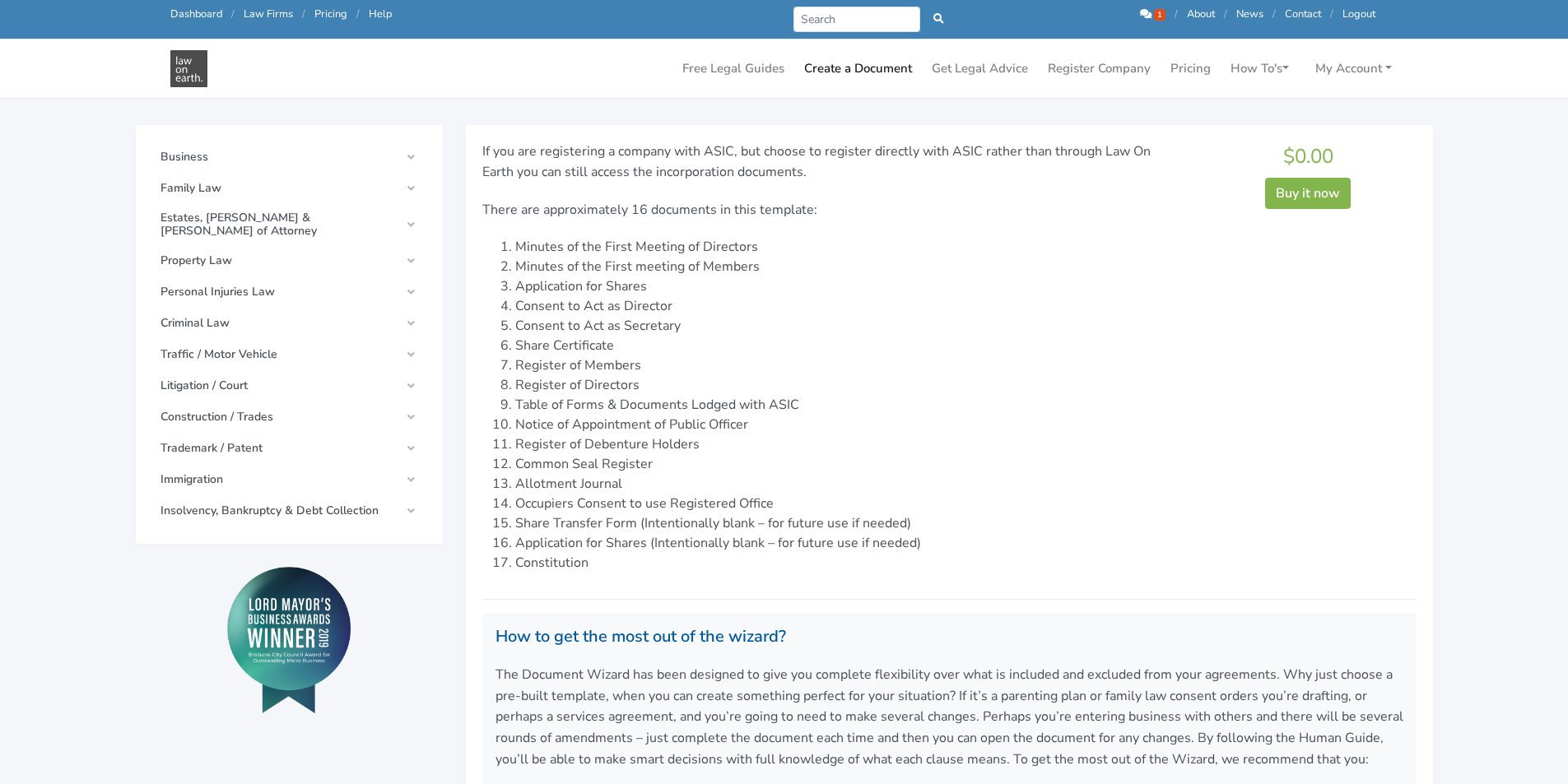
scroll to position [165, 0]
